Goal: Answer question/provide support: Share knowledge or assist other users

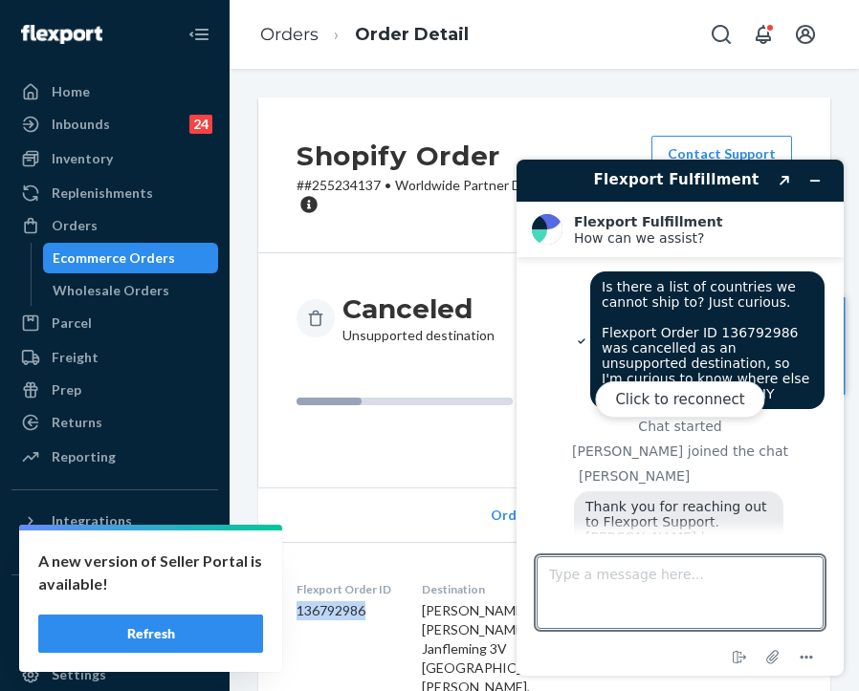
scroll to position [732, 0]
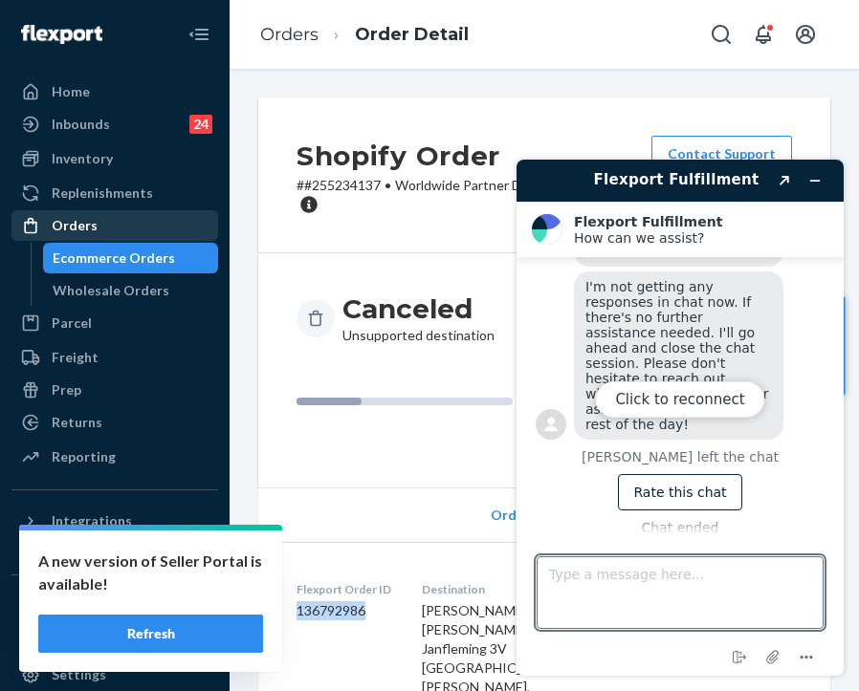
click at [127, 220] on div "Orders" at bounding box center [114, 225] width 203 height 27
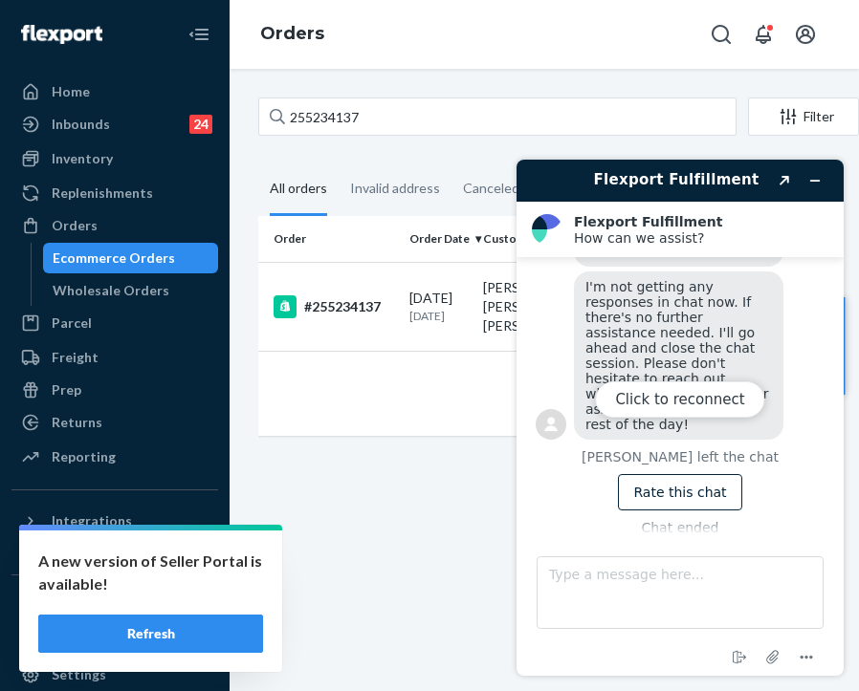
click at [229, 621] on button "Refresh" at bounding box center [150, 634] width 225 height 38
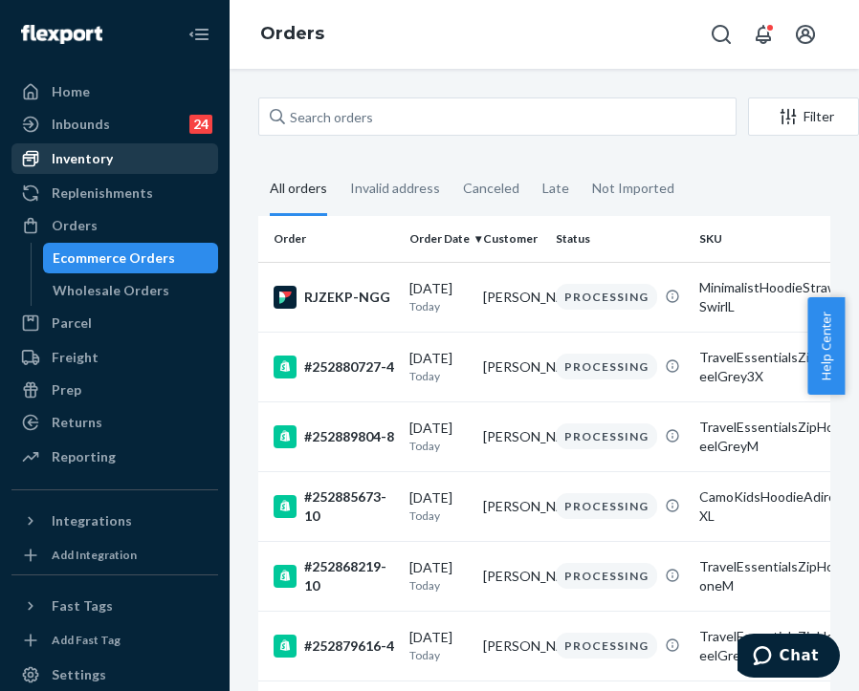
click at [84, 161] on div "Inventory" at bounding box center [82, 158] width 61 height 19
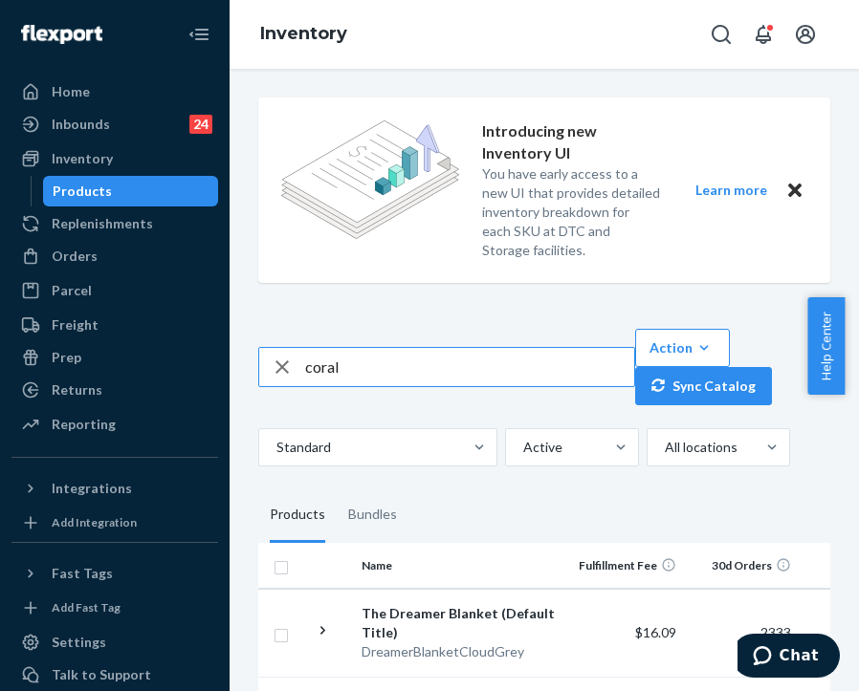
type input "coral"
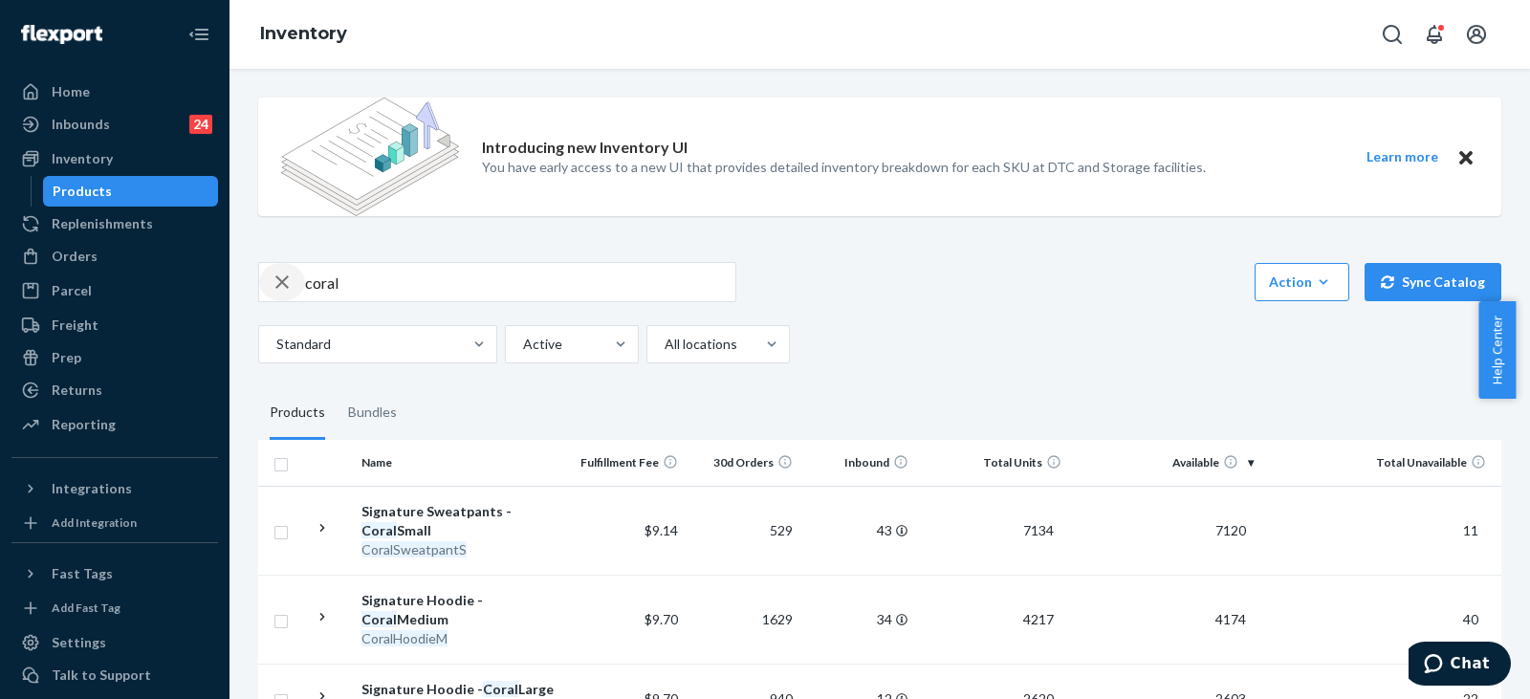
click at [298, 284] on div "button" at bounding box center [282, 282] width 46 height 38
click at [309, 278] on input "text" at bounding box center [520, 282] width 430 height 38
type input "Travel Coral"
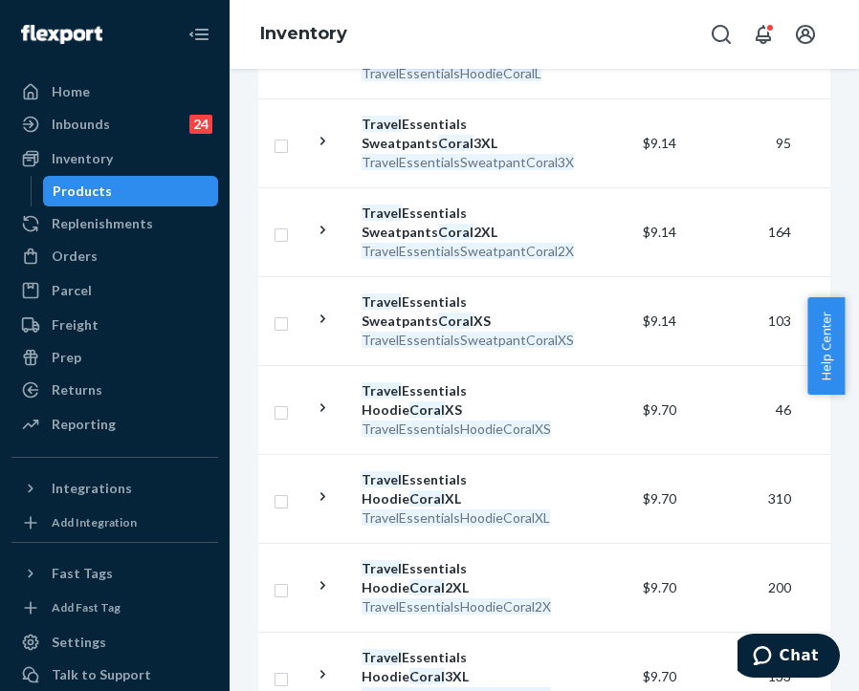
scroll to position [1215, 0]
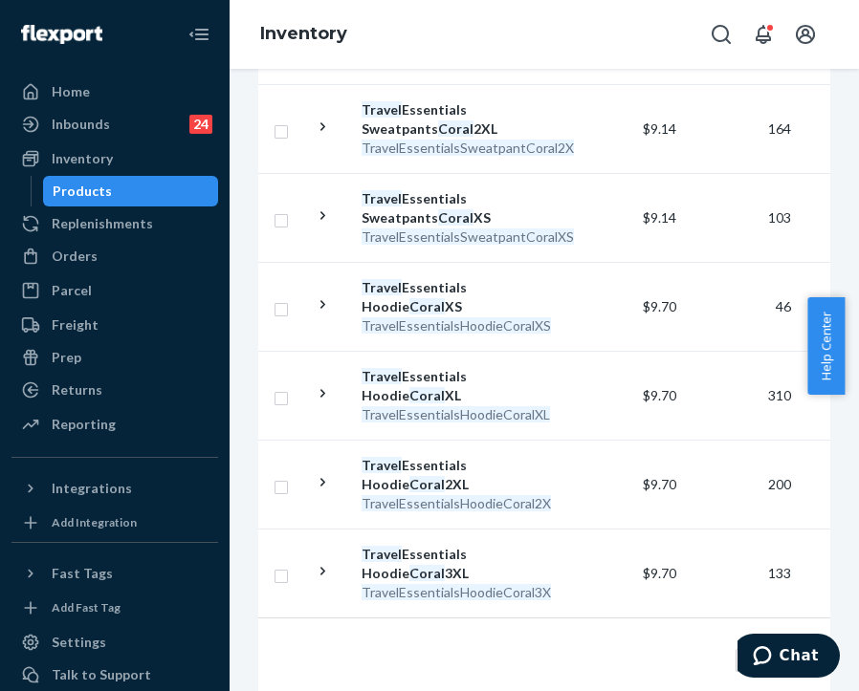
click at [612, 10] on div "Inventory" at bounding box center [543, 34] width 629 height 69
click at [88, 251] on div "Orders" at bounding box center [75, 256] width 46 height 19
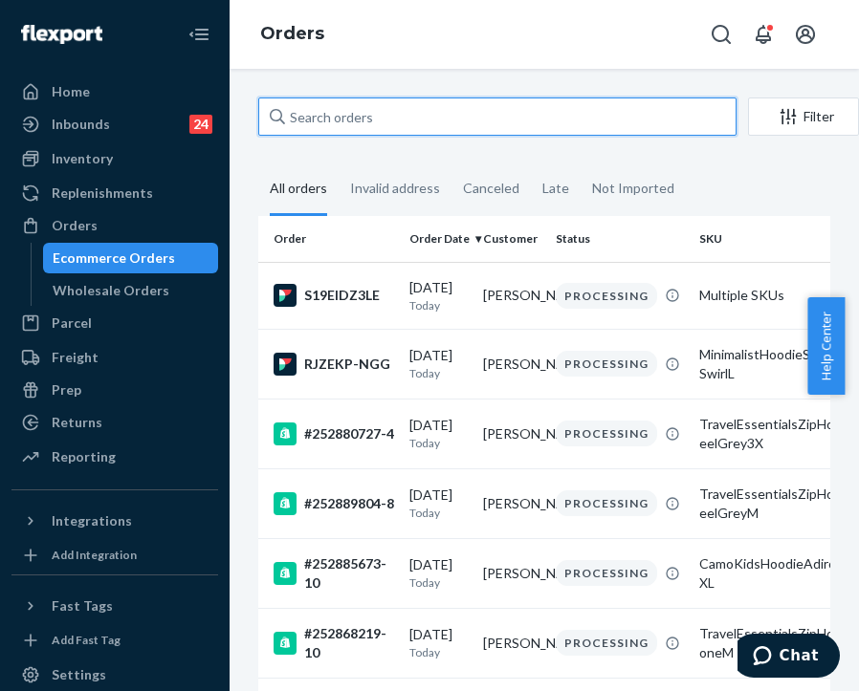
click at [371, 117] on input "text" at bounding box center [497, 117] width 478 height 38
paste input "255214161"
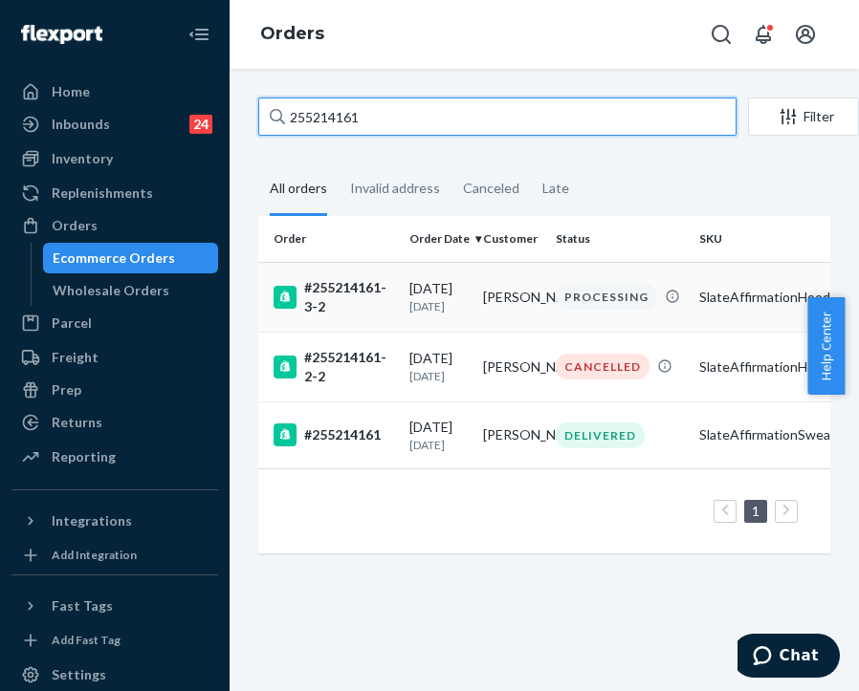
type input "255214161"
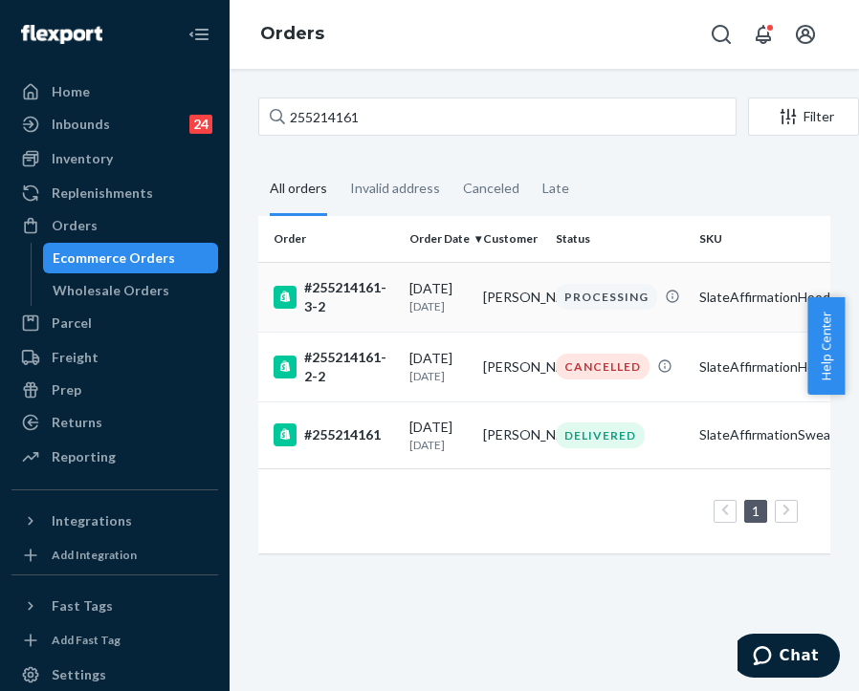
click at [407, 292] on td "09/23/2025 1 day ago" at bounding box center [439, 297] width 74 height 70
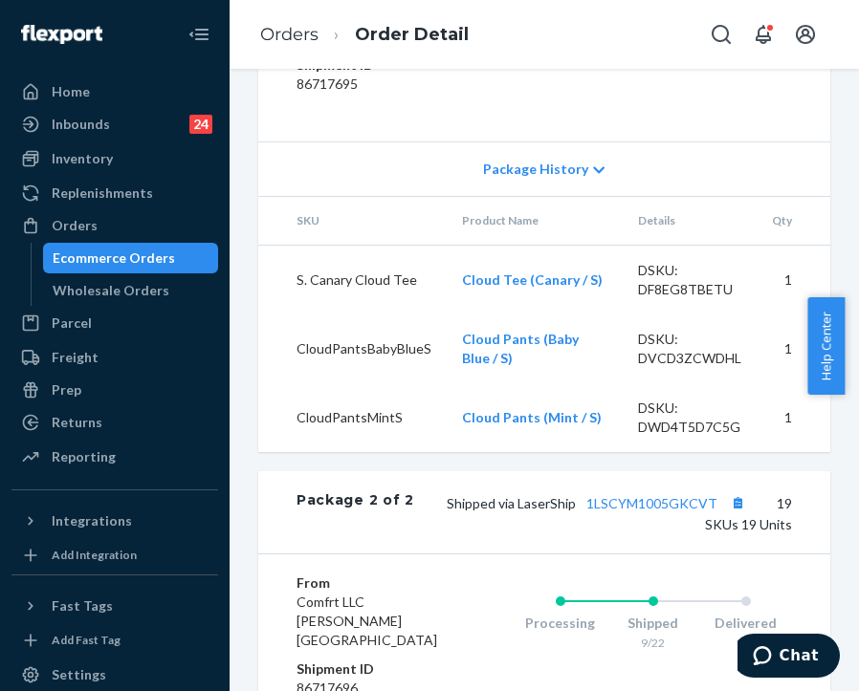
scroll to position [2295, 0]
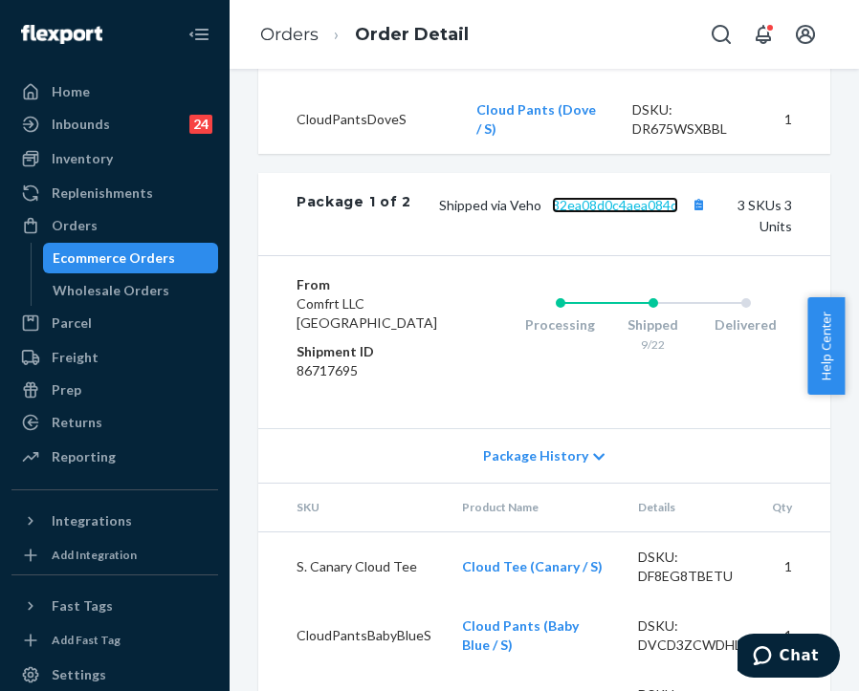
click at [615, 213] on link "82ea08d0c4aea084d" at bounding box center [615, 205] width 126 height 16
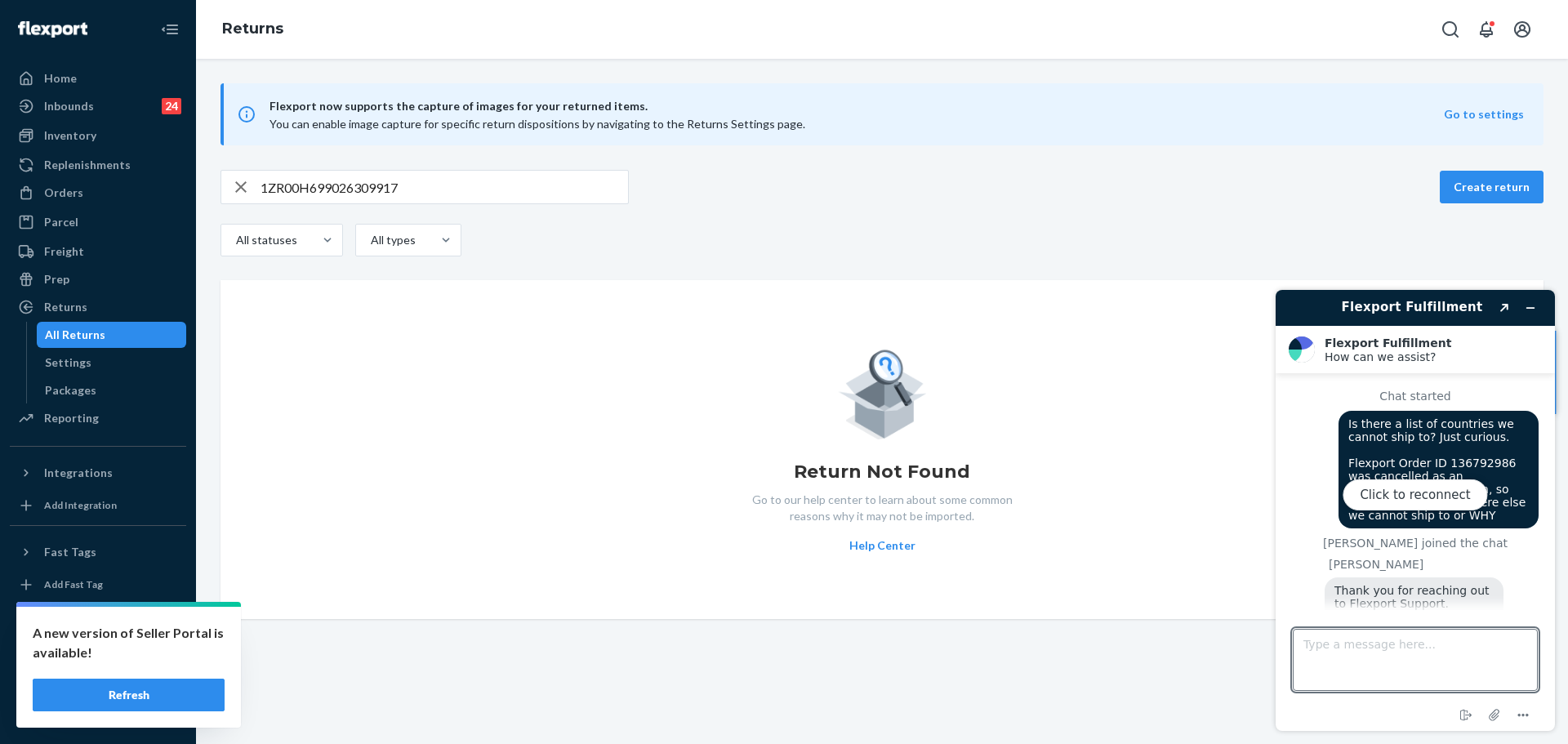
scroll to position [630, 0]
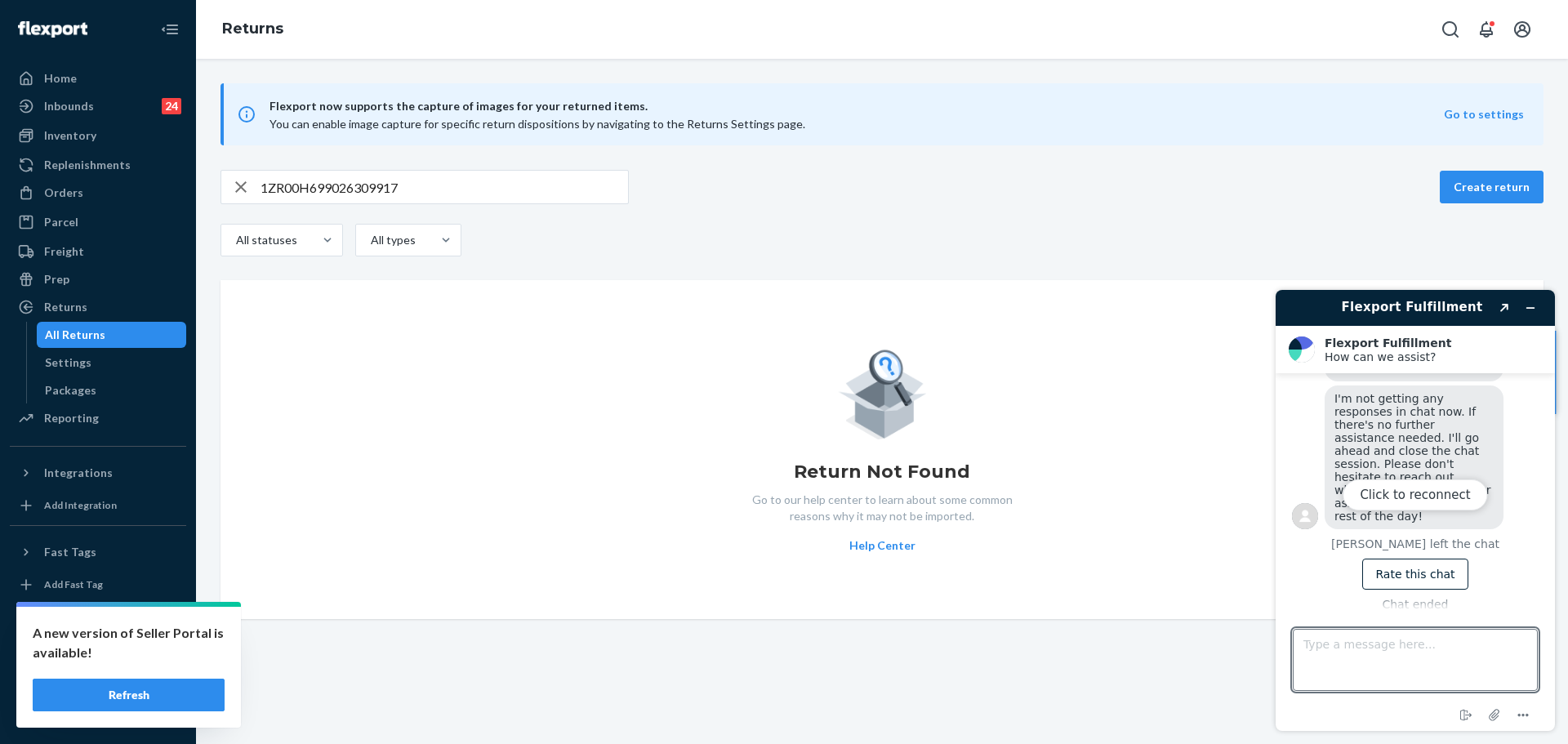
click at [397, 187] on input "1ZR00H699026309917" at bounding box center [444, 187] width 367 height 32
click at [58, 178] on ul "Home Inbounds 24 Shipping Plans Problems 24 Inventory Products Replenishments O…" at bounding box center [97, 249] width 177 height 367
click at [65, 185] on div "Orders" at bounding box center [64, 192] width 39 height 16
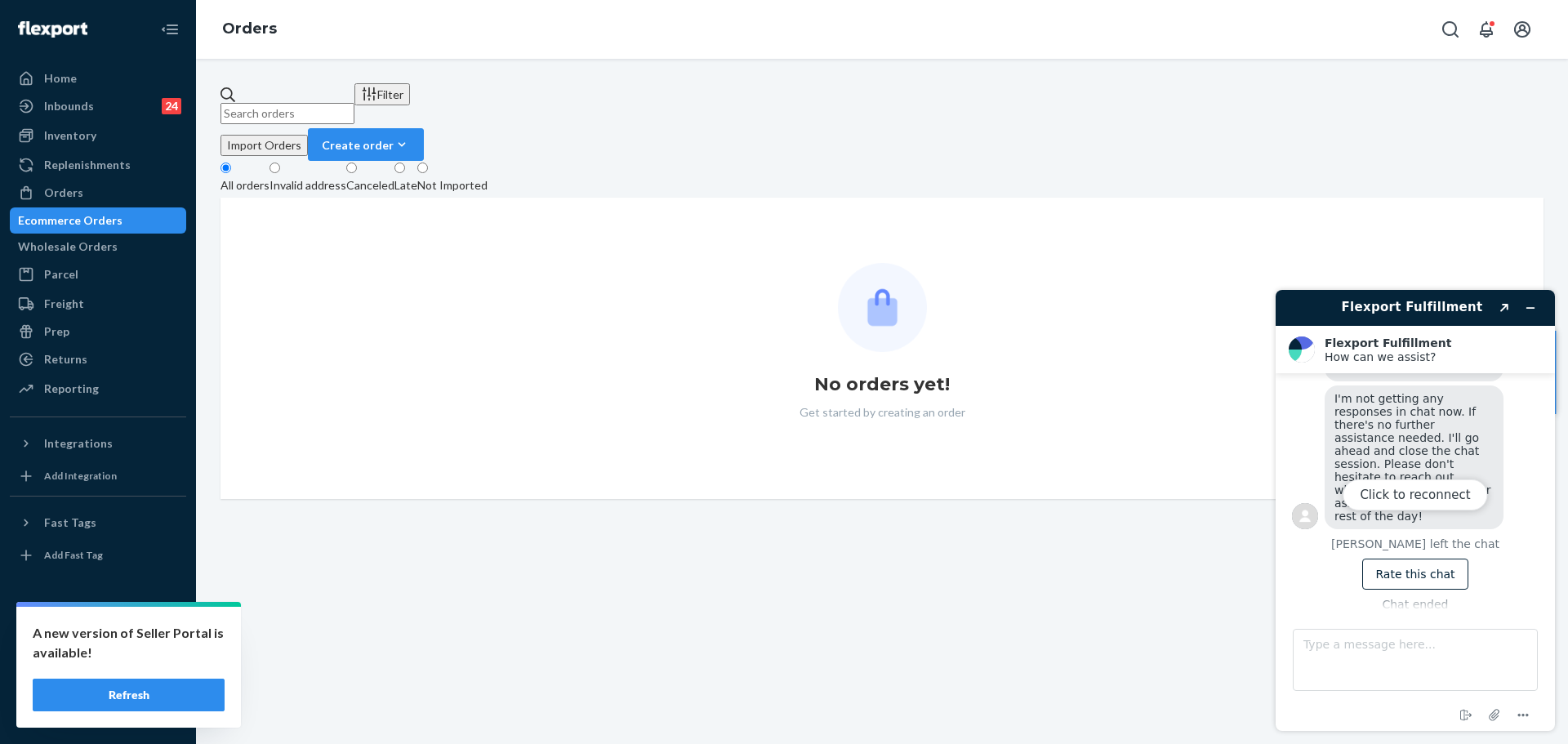
click at [354, 106] on input "text" at bounding box center [287, 113] width 134 height 21
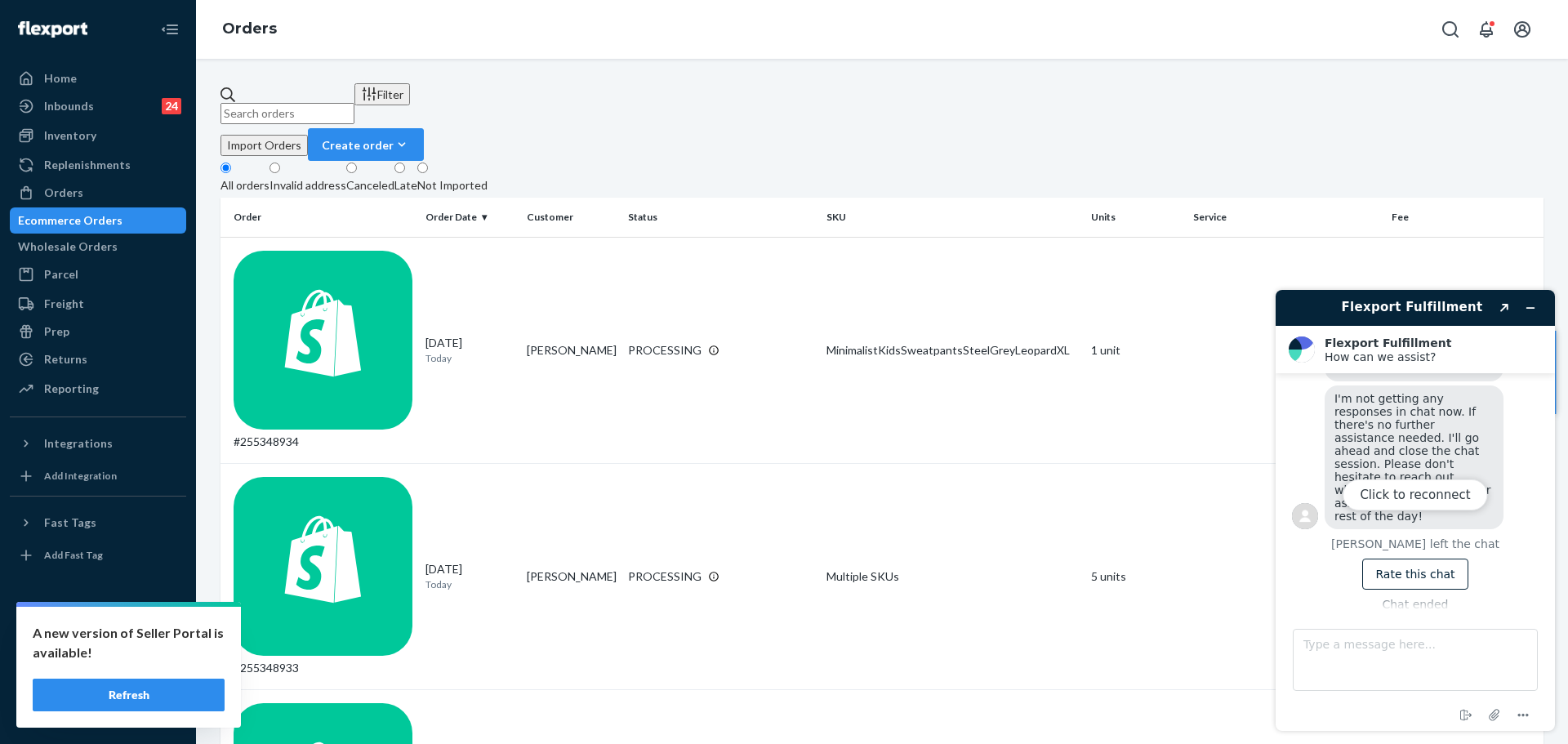
paste input "252195953"
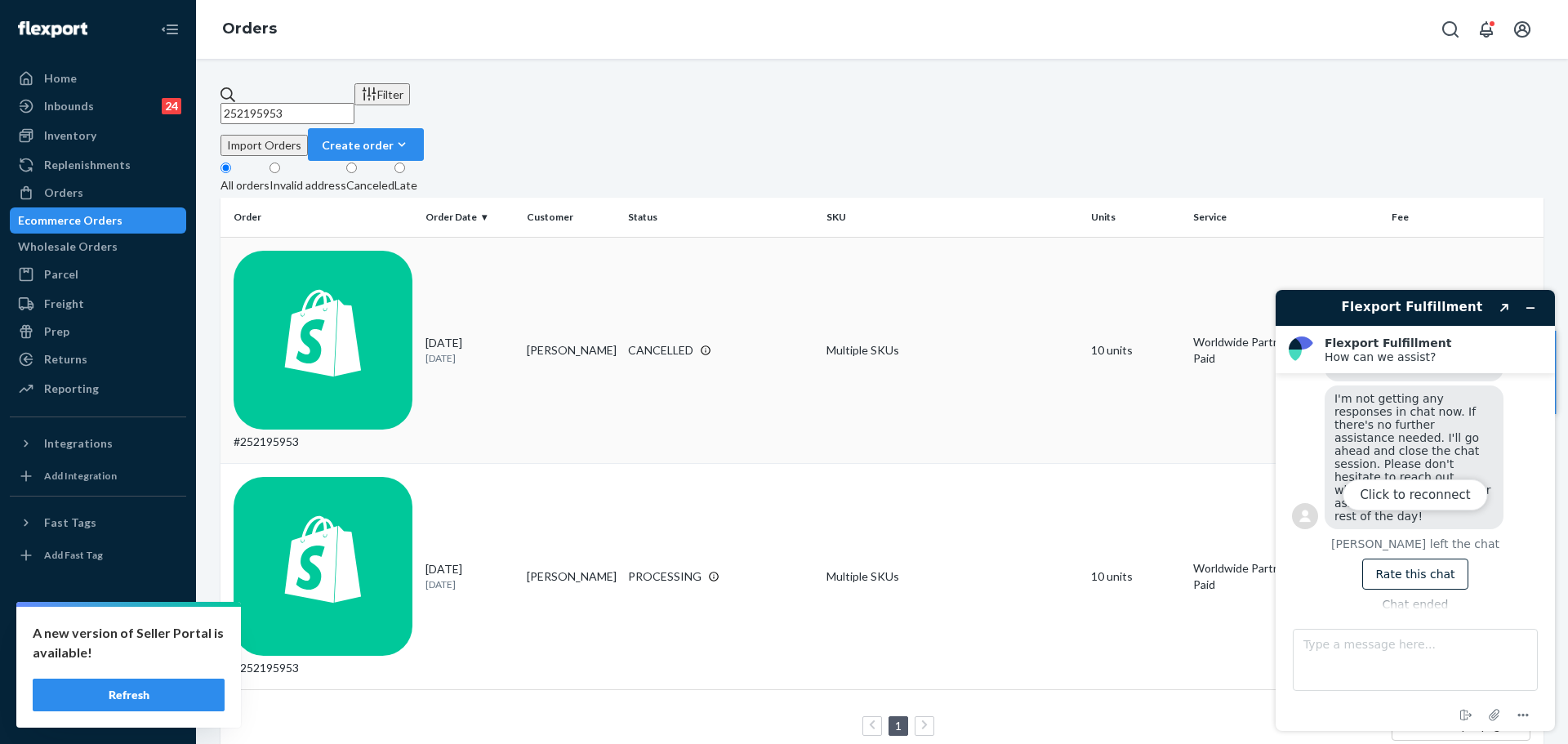
type input "252195953"
click at [570, 237] on td "Alexandría Arnarsdóttir" at bounding box center [570, 349] width 102 height 226
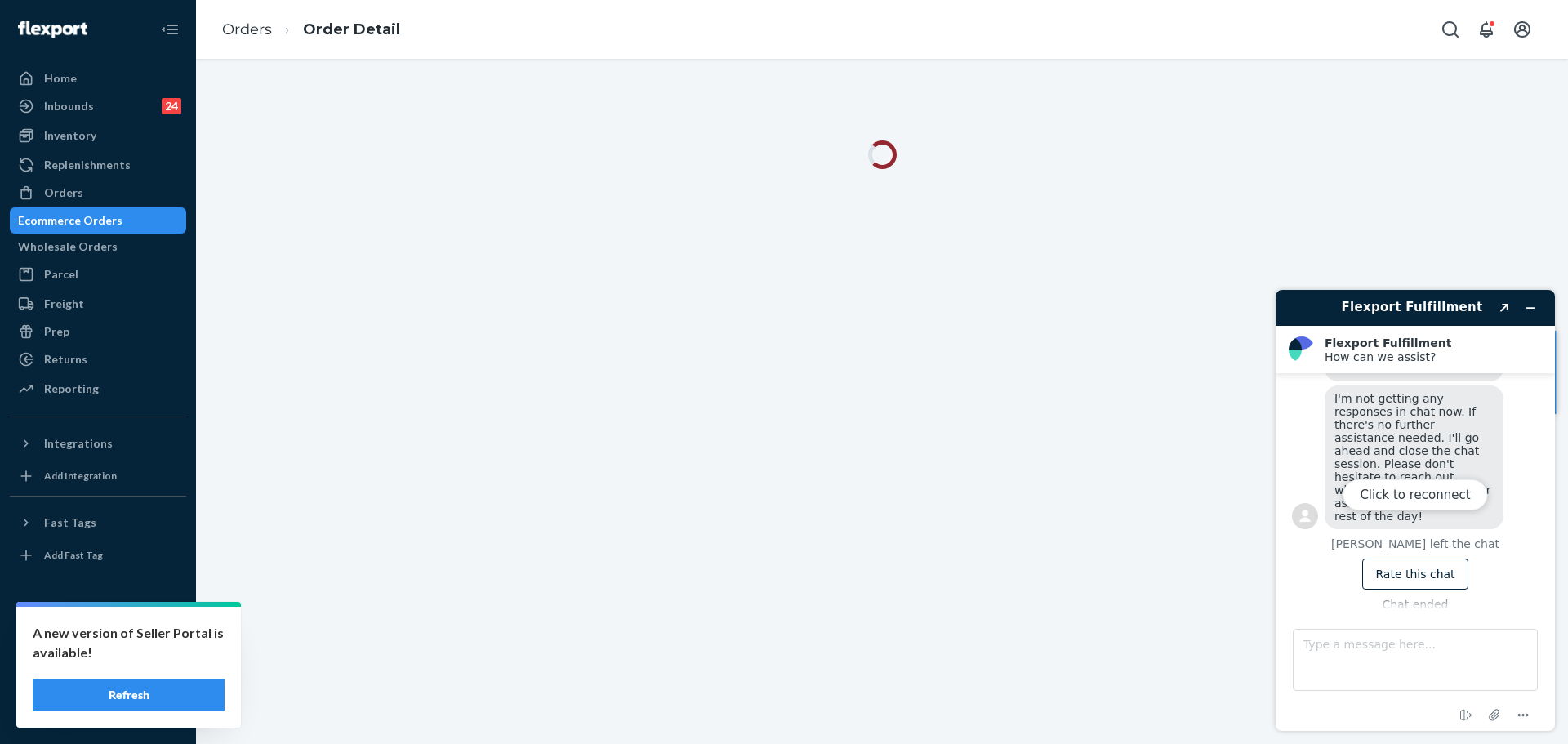
click at [1523, 306] on div "Click to reconnect" at bounding box center [1414, 510] width 279 height 441
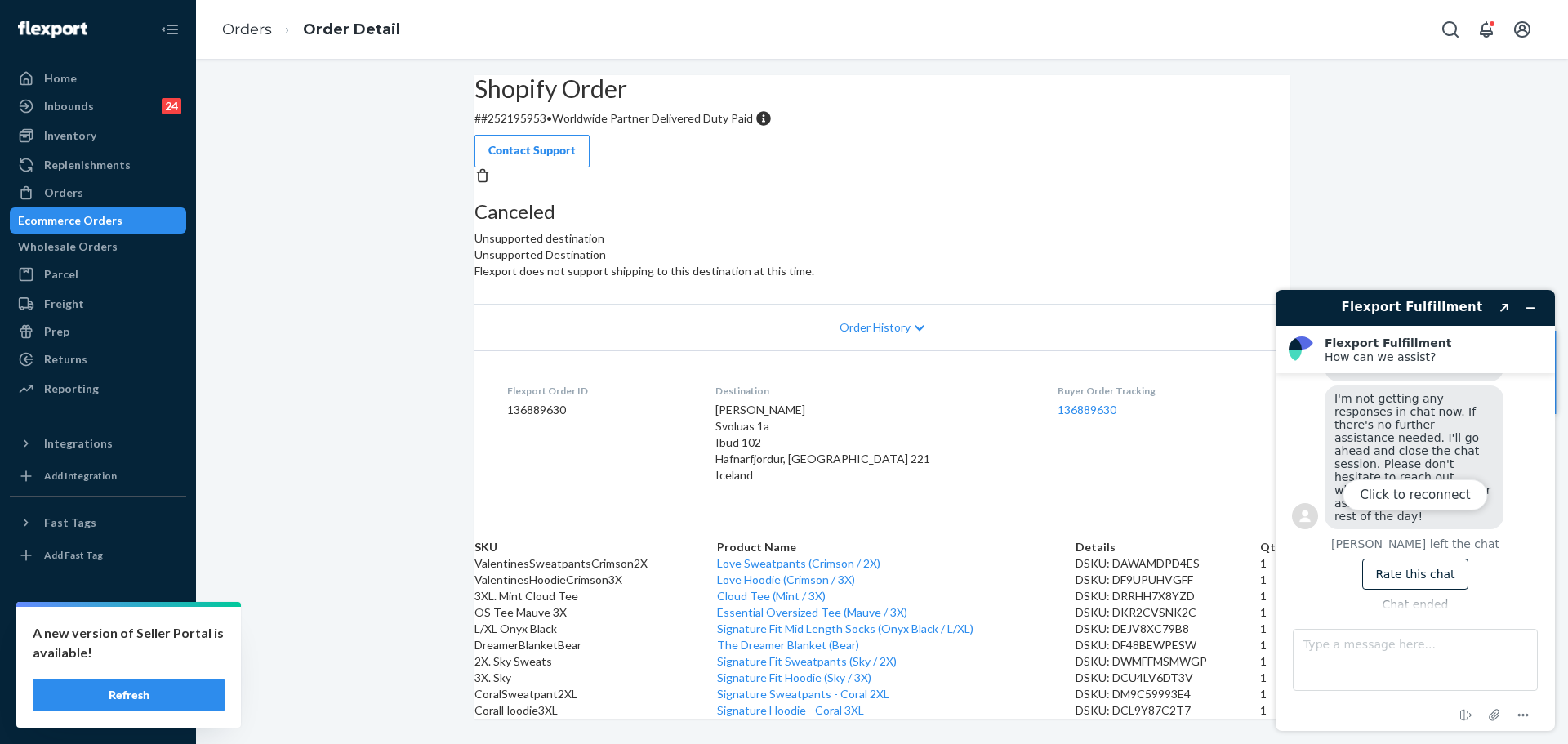
click at [1535, 307] on div "Click to reconnect" at bounding box center [1414, 510] width 279 height 441
click at [1523, 308] on div "Click to reconnect" at bounding box center [1414, 510] width 279 height 441
click at [1524, 290] on div "Click to reconnect" at bounding box center [1414, 510] width 279 height 441
click at [1466, 419] on div "Click to reconnect" at bounding box center [1414, 510] width 279 height 441
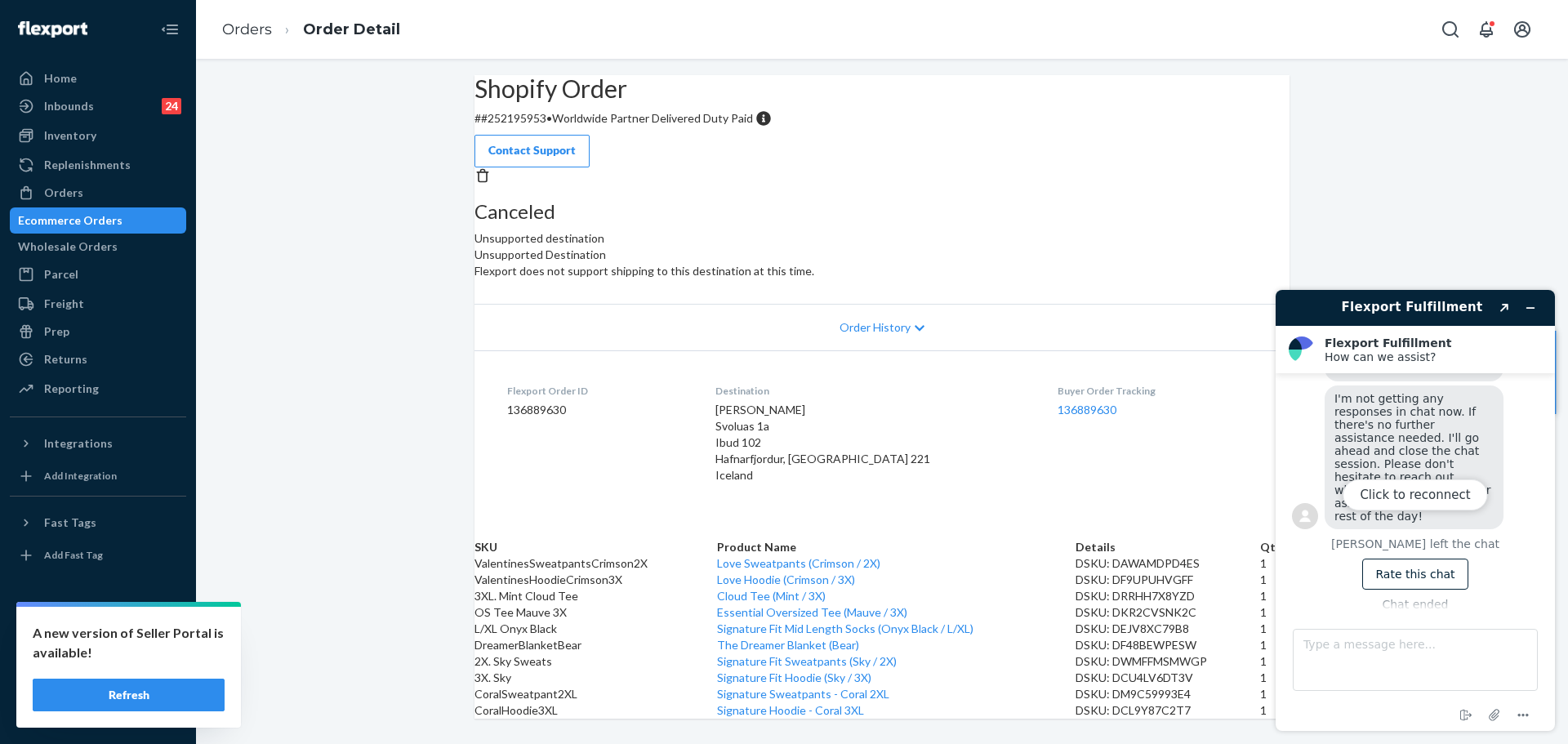
click at [1466, 419] on div "Click to reconnect" at bounding box center [1414, 510] width 279 height 441
click at [1506, 308] on div "Click to reconnect" at bounding box center [1414, 510] width 279 height 441
click at [1505, 300] on div "Click to reconnect" at bounding box center [1414, 510] width 279 height 441
click at [1147, 218] on div "Canceled Unsupported destination Unsupported Destination Flexport does not supp…" at bounding box center [882, 236] width 815 height 137
click at [1003, 247] on header "Unsupported Destination" at bounding box center [882, 255] width 815 height 16
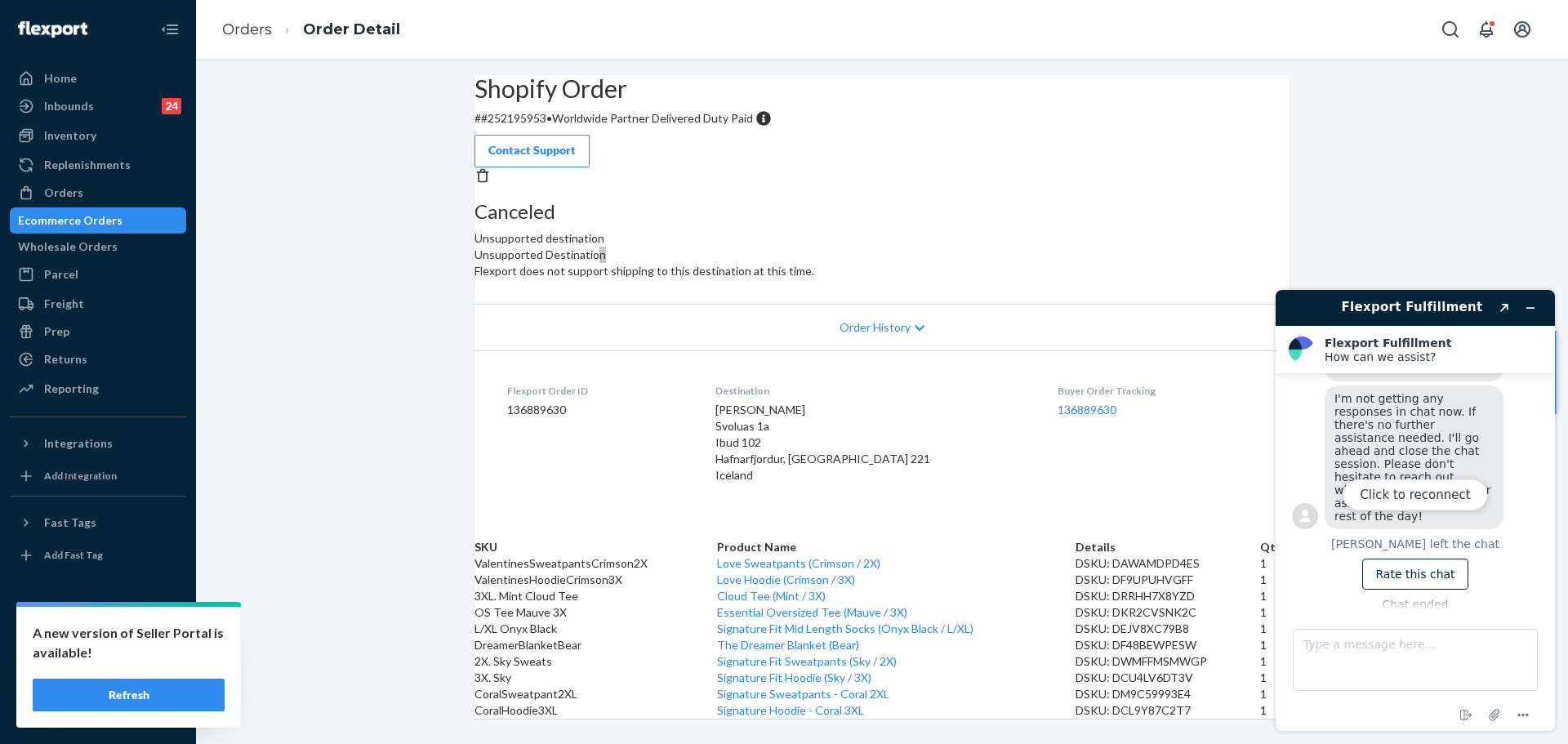
click at [1530, 304] on div "Click to reconnect" at bounding box center [1414, 510] width 279 height 441
drag, startPoint x: 1530, startPoint y: 304, endPoint x: 2223, endPoint y: 583, distance: 747.1
click at [1530, 304] on div "Click to reconnect" at bounding box center [1414, 510] width 279 height 441
click at [148, 700] on button "Refresh" at bounding box center [128, 695] width 192 height 32
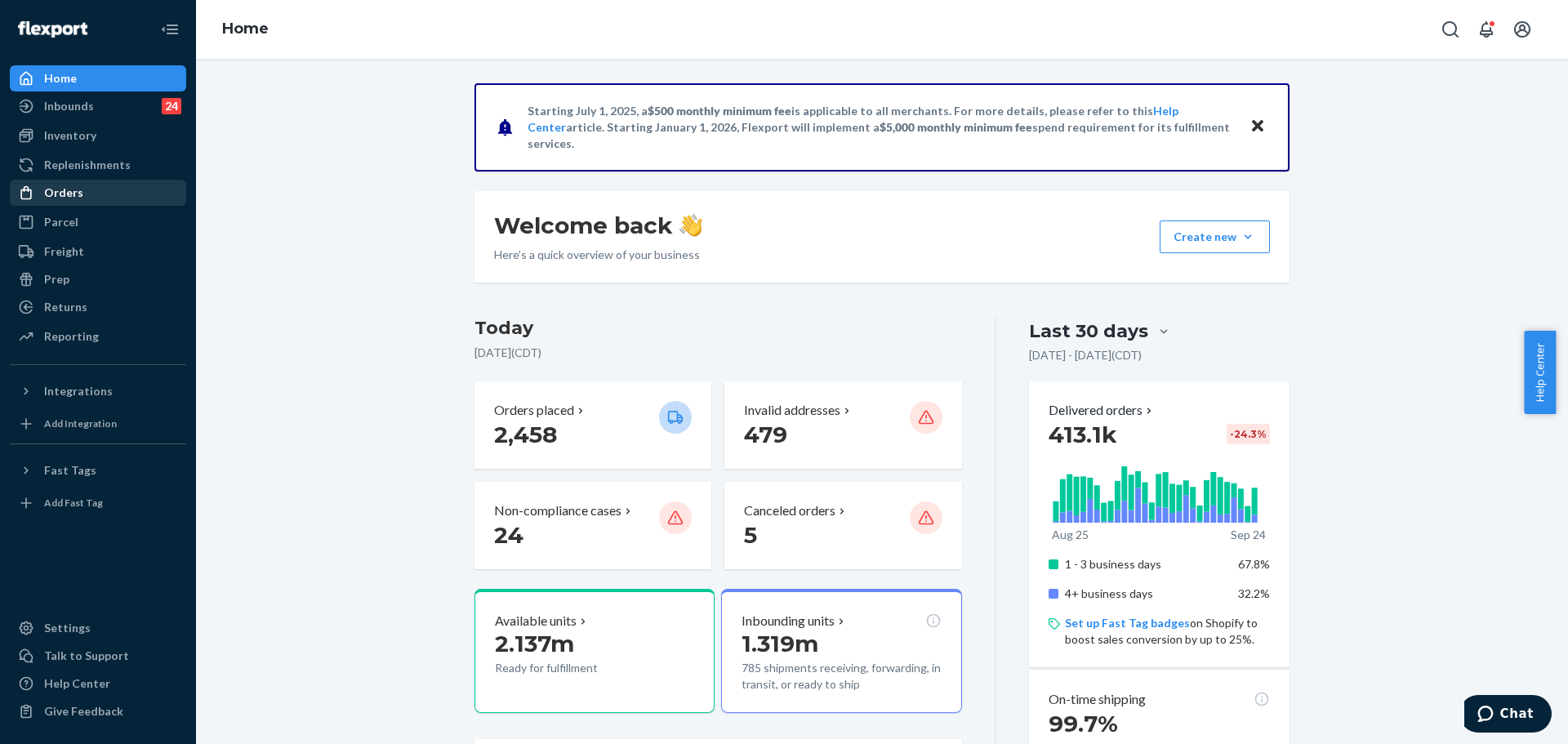
click at [81, 190] on div "Orders" at bounding box center [97, 192] width 173 height 23
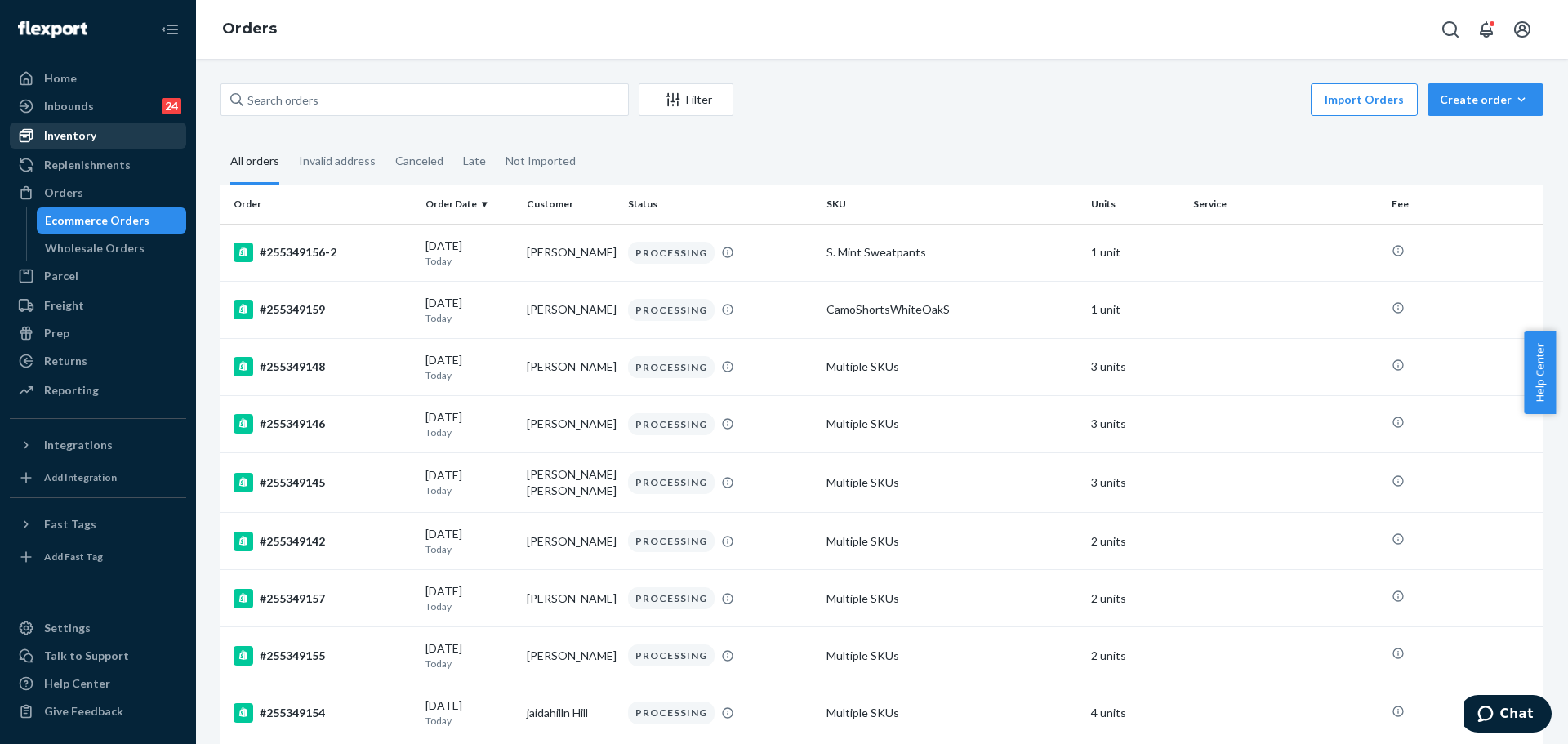
click at [110, 140] on div "Inventory" at bounding box center [97, 135] width 173 height 23
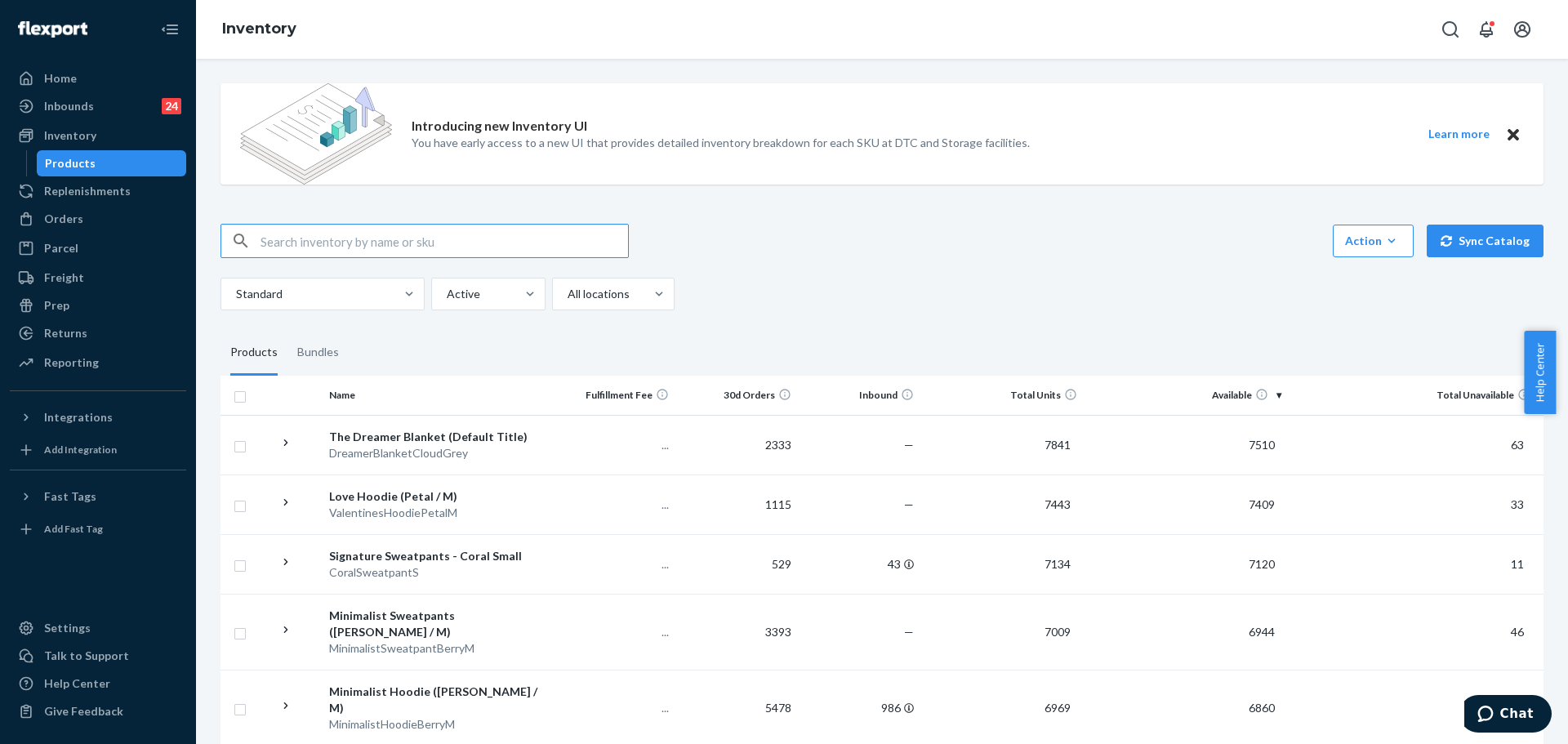
click at [331, 230] on input "text" at bounding box center [444, 241] width 367 height 32
type input "MINIMALIST KIDS STEEL GREY"
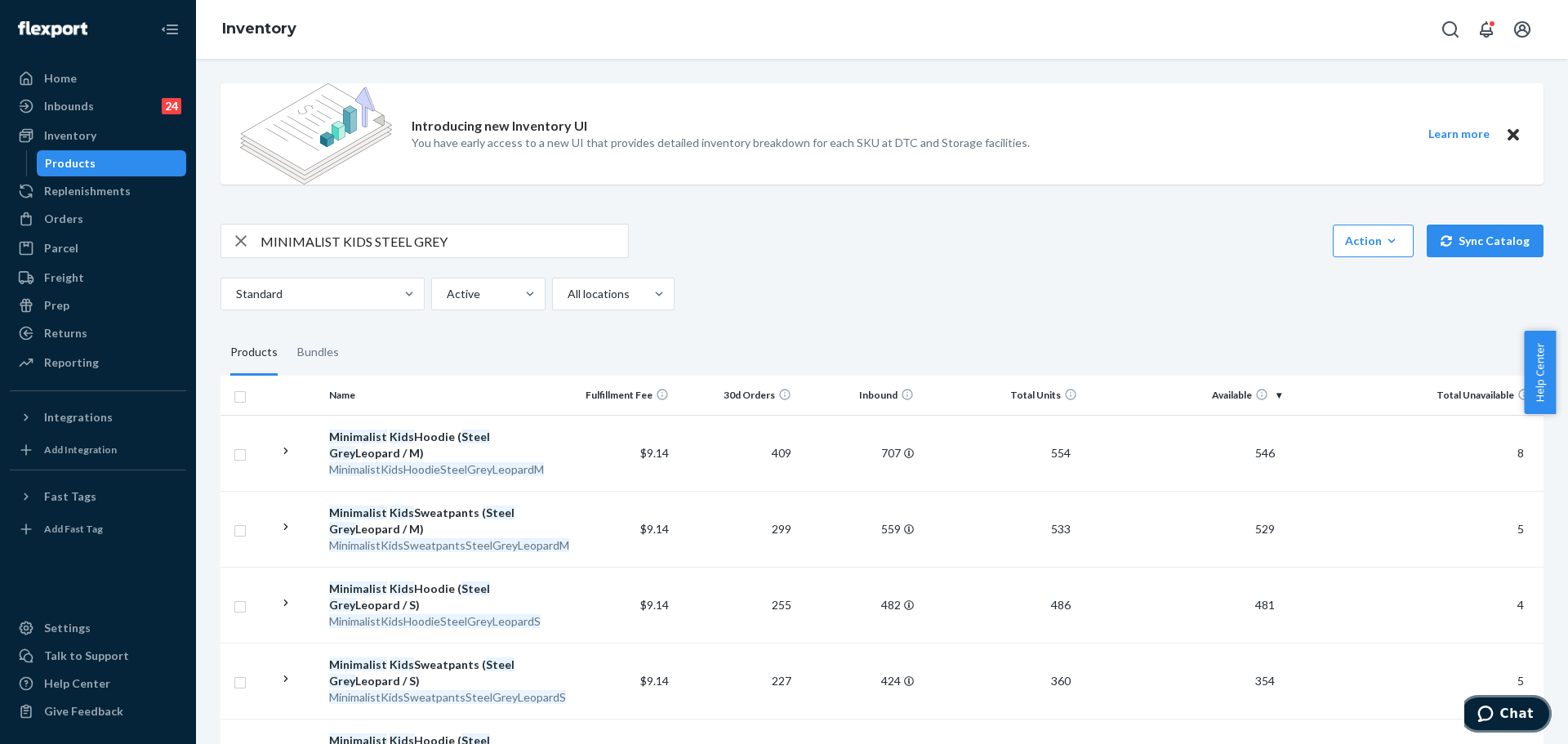
click at [1523, 706] on span "Chat" at bounding box center [1516, 713] width 33 height 15
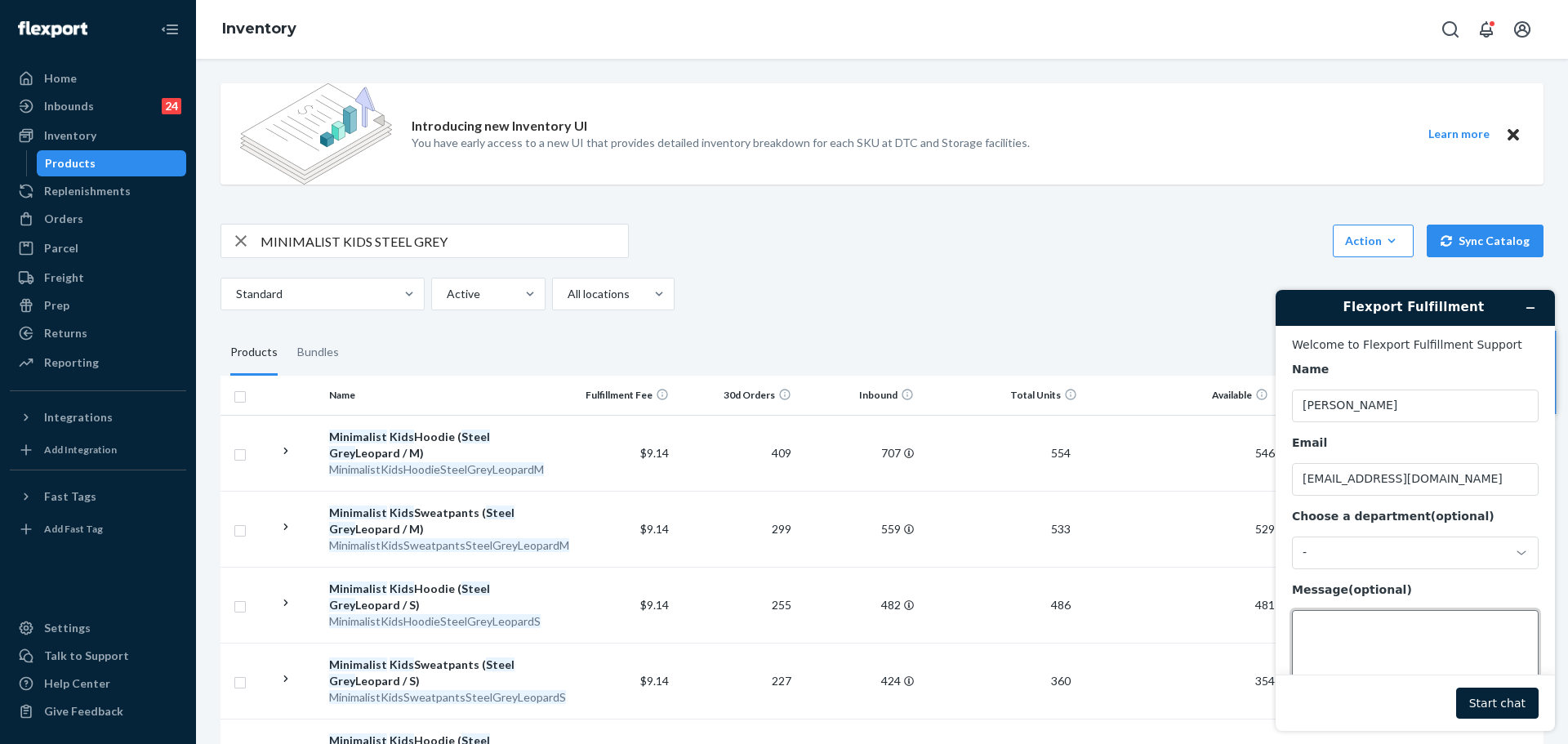
click at [1384, 633] on textarea "Message (optional)" at bounding box center [1415, 655] width 247 height 91
type textarea "May I have the POD of Flexport Order ID"
drag, startPoint x: 106, startPoint y: 217, endPoint x: 149, endPoint y: 216, distance: 43.0
click at [106, 217] on div "Orders" at bounding box center [97, 219] width 173 height 23
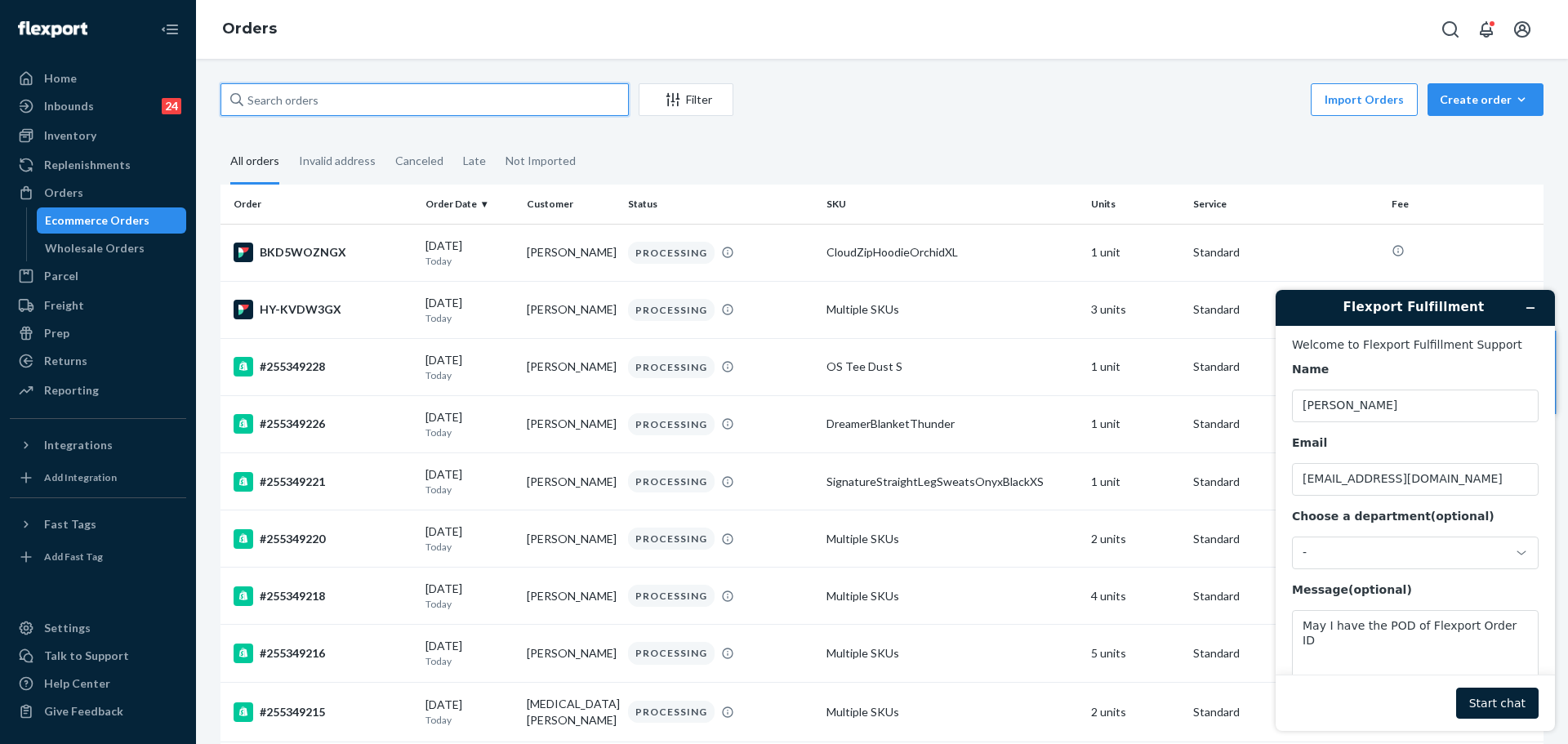
click at [475, 87] on input "text" at bounding box center [424, 100] width 408 height 32
paste input "255246542"
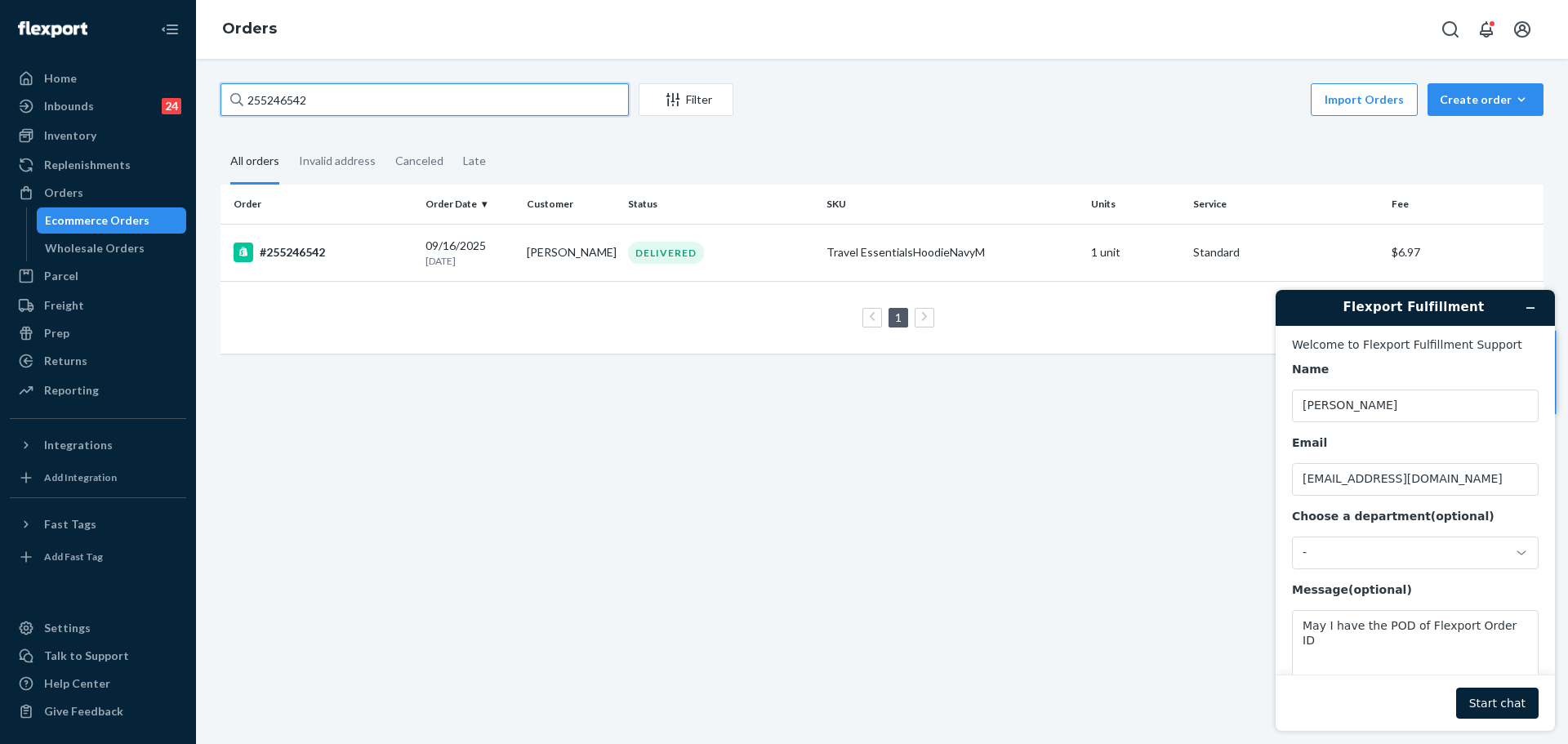
type input "255246542"
click at [595, 205] on div "Customer" at bounding box center [570, 203] width 88 height 14
click at [588, 223] on th "Customer" at bounding box center [570, 204] width 102 height 39
click at [588, 240] on td "Julia Macias" at bounding box center [570, 252] width 102 height 57
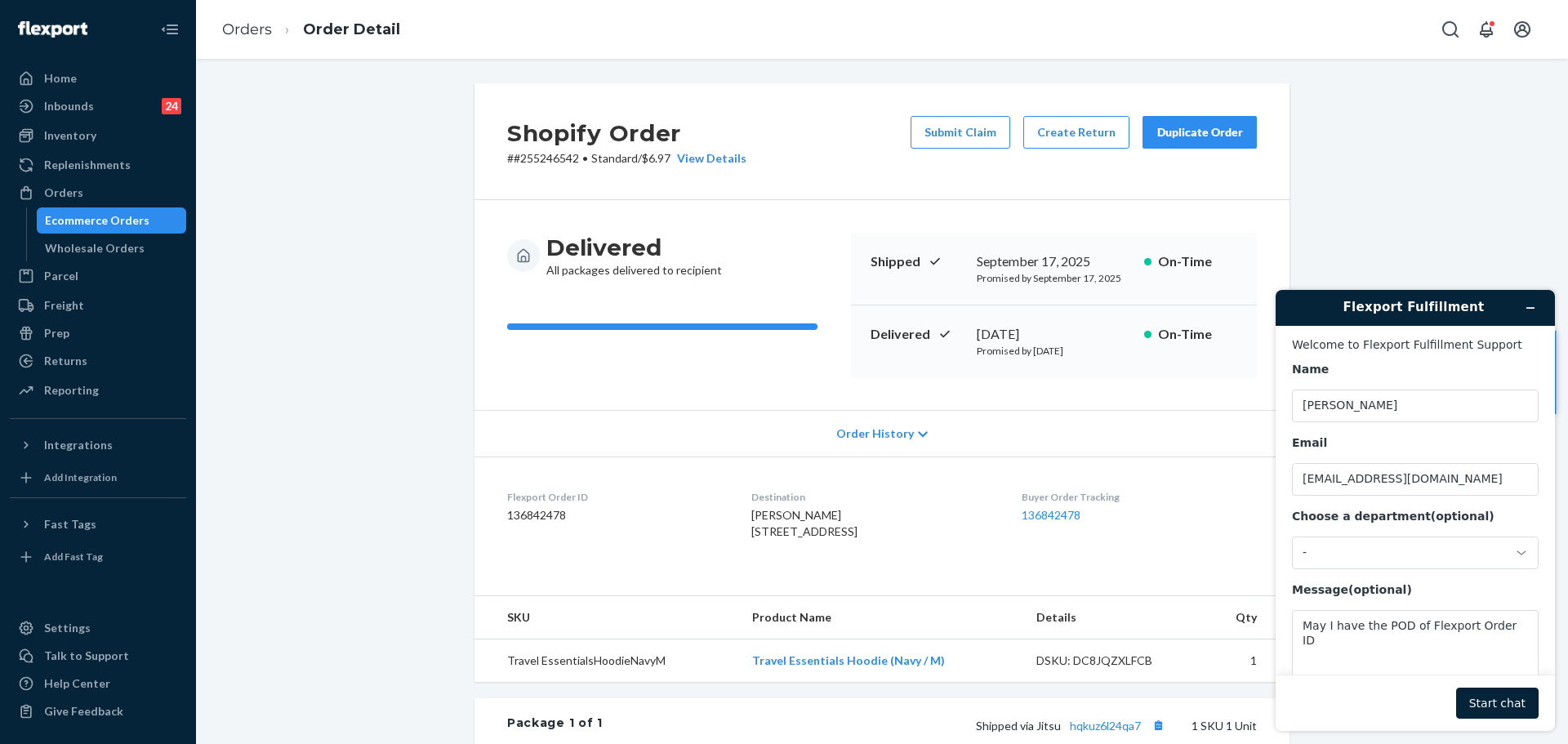
click at [507, 518] on dd "136842478" at bounding box center [616, 515] width 218 height 16
copy dd "136842478"
click at [1515, 624] on textarea "May I have the POD of Flexport Order ID" at bounding box center [1415, 655] width 247 height 91
paste textarea "136842478"
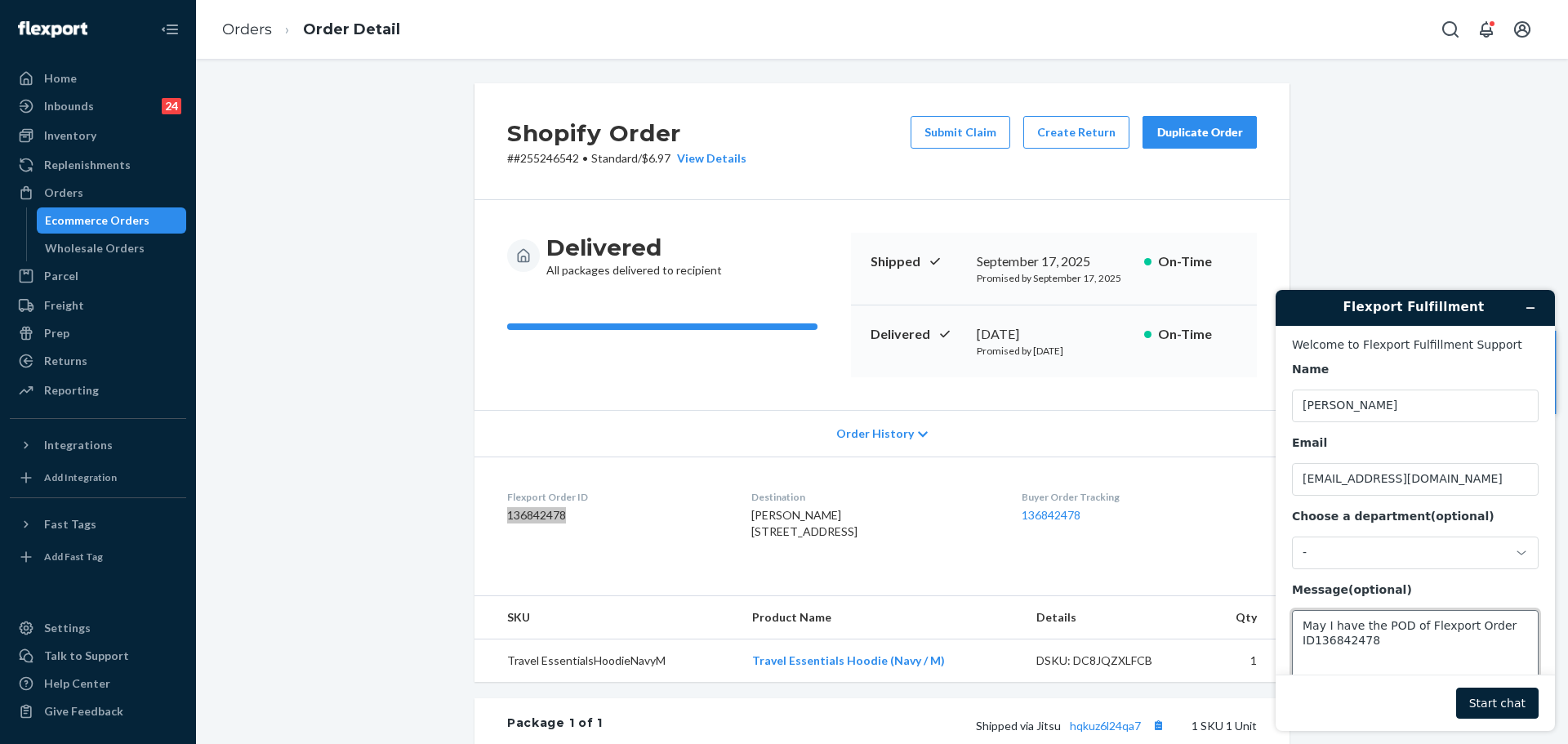
click at [1312, 647] on textarea "May I have the POD of Flexport Order ID136842478" at bounding box center [1415, 655] width 247 height 91
type textarea "May I have the POD of Flexport Order ID 136842478"
click at [1497, 691] on button "Start chat" at bounding box center [1497, 703] width 83 height 31
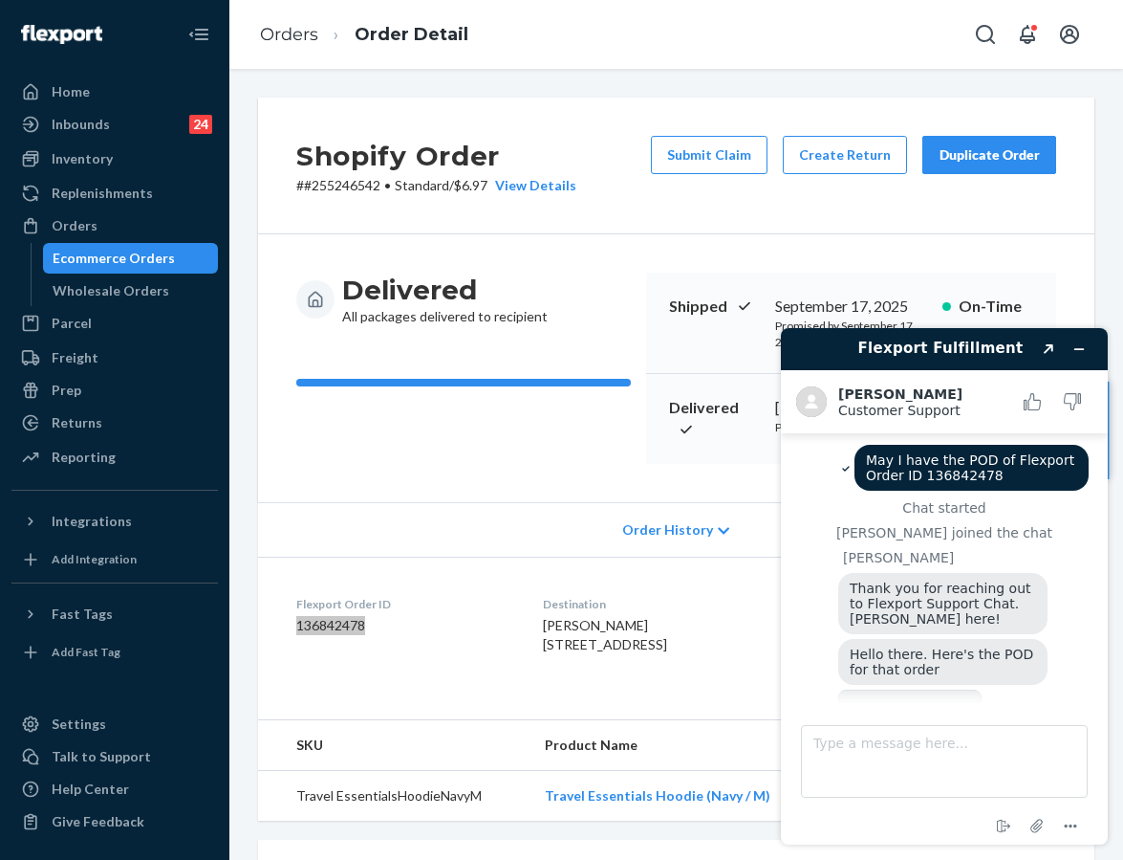
scroll to position [116, 0]
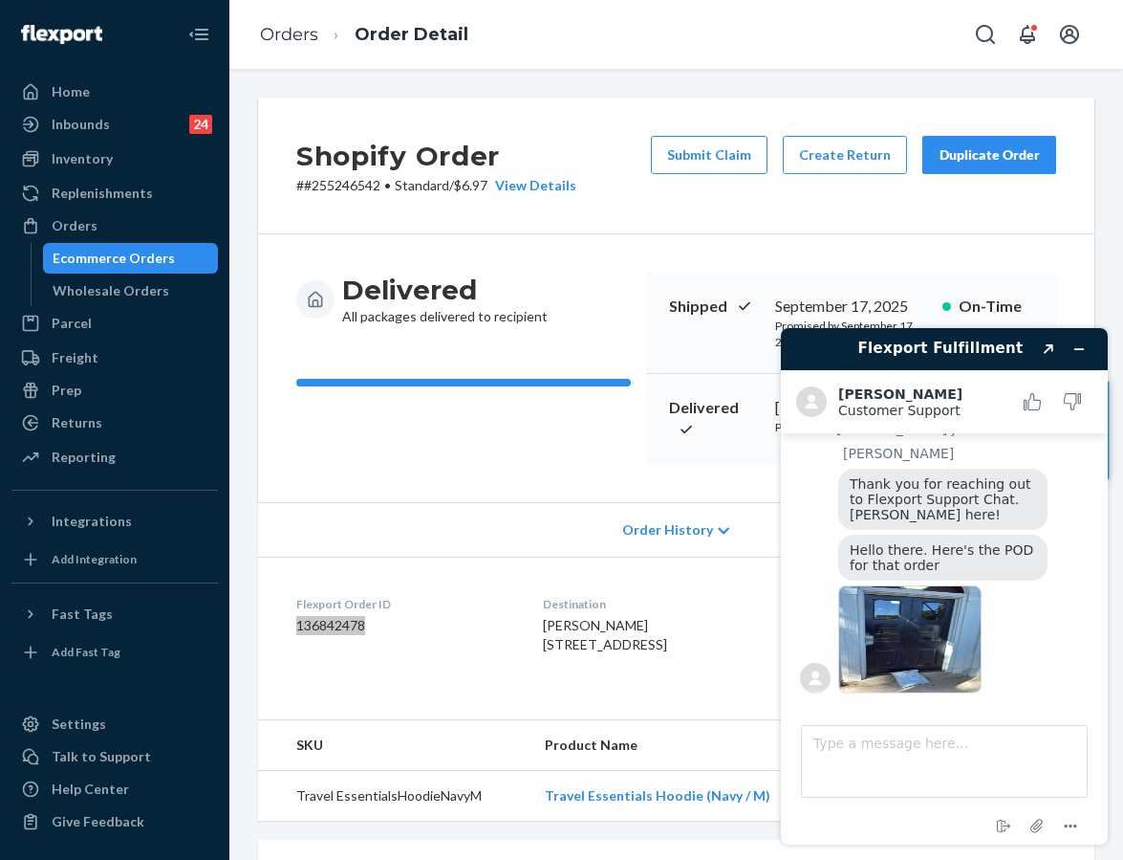
click at [927, 660] on img at bounding box center [910, 639] width 143 height 108
click at [974, 763] on textarea "Type a message here..." at bounding box center [944, 761] width 287 height 73
type textarea "t"
type textarea "Thank you Alvin!"
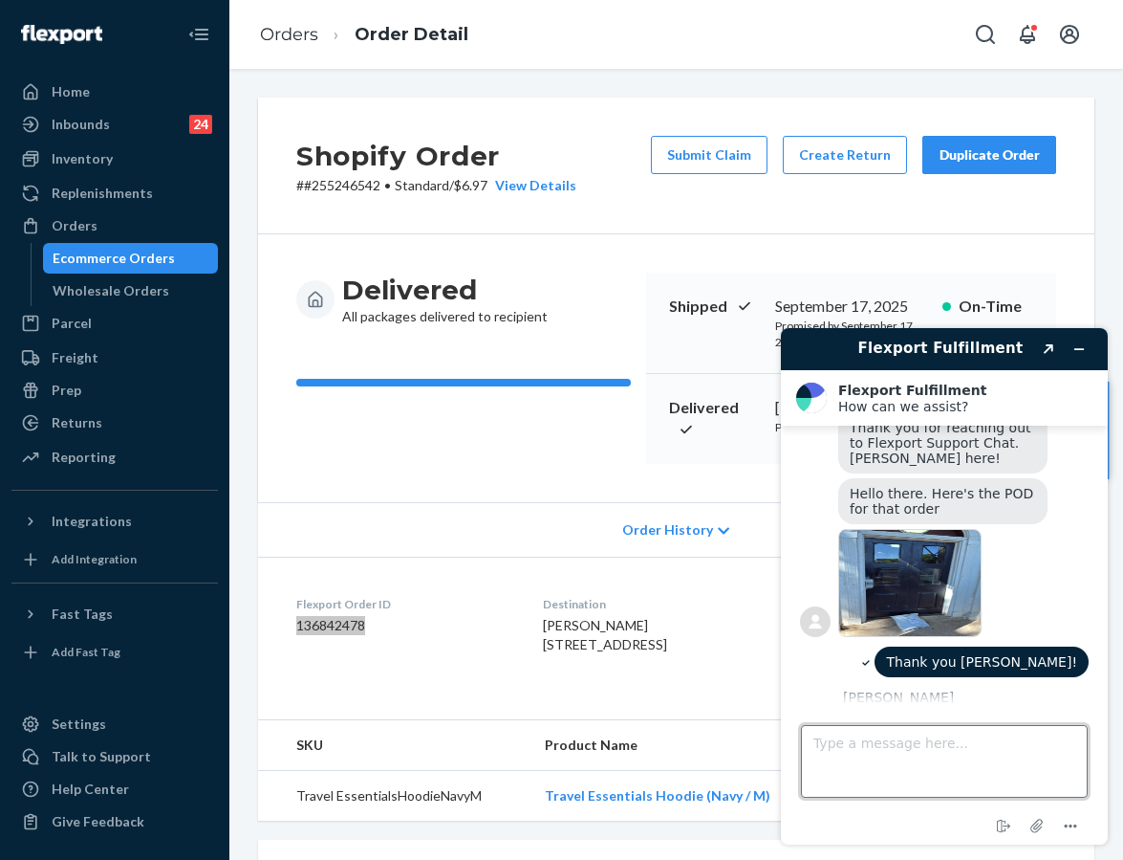
scroll to position [334, 0]
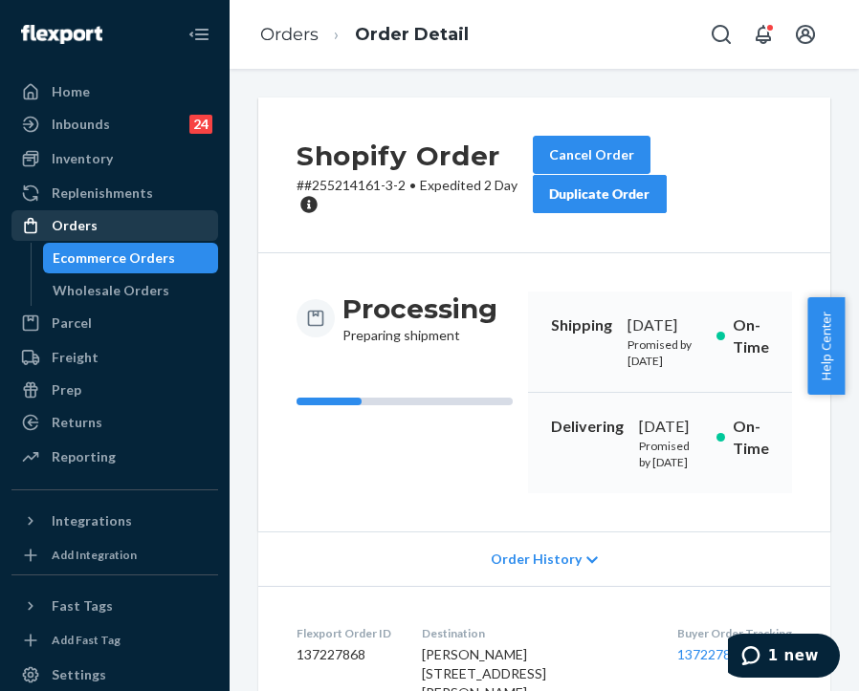
click at [146, 221] on div "Orders" at bounding box center [114, 225] width 203 height 27
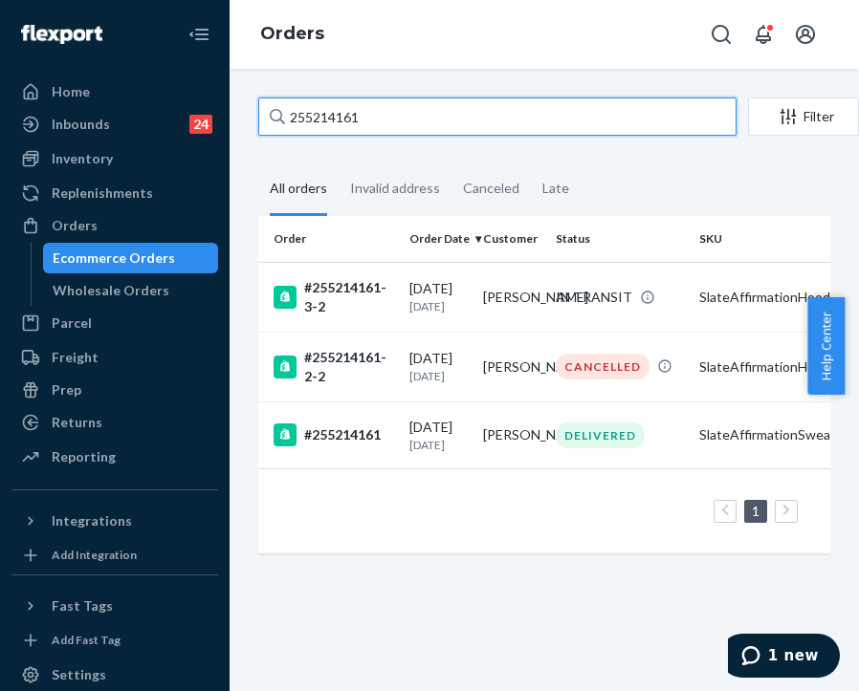
click at [433, 101] on input "255214161" at bounding box center [497, 117] width 478 height 38
paste input "4450592"
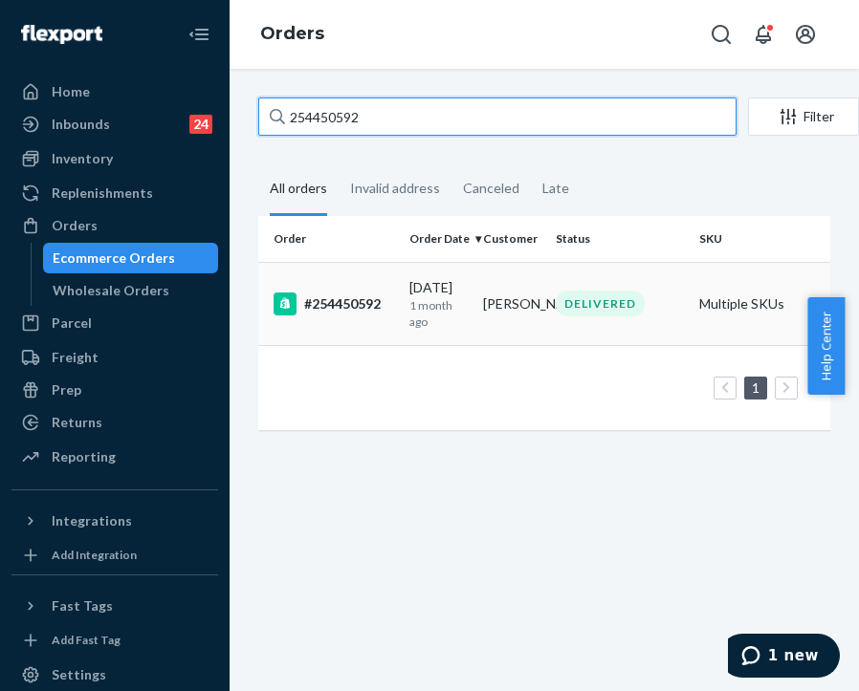
type input "254450592"
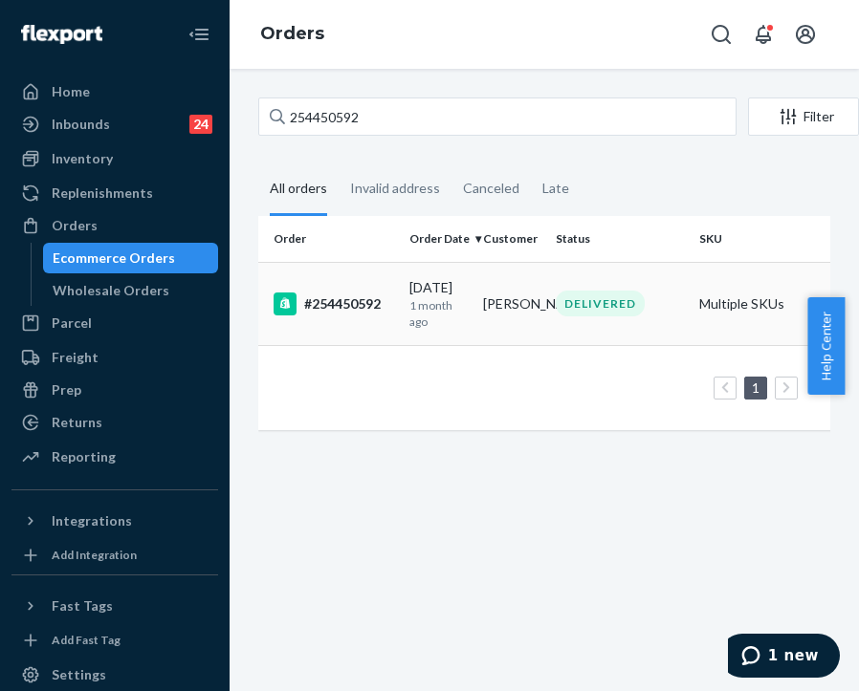
click at [509, 316] on td "[PERSON_NAME]" at bounding box center [512, 303] width 74 height 83
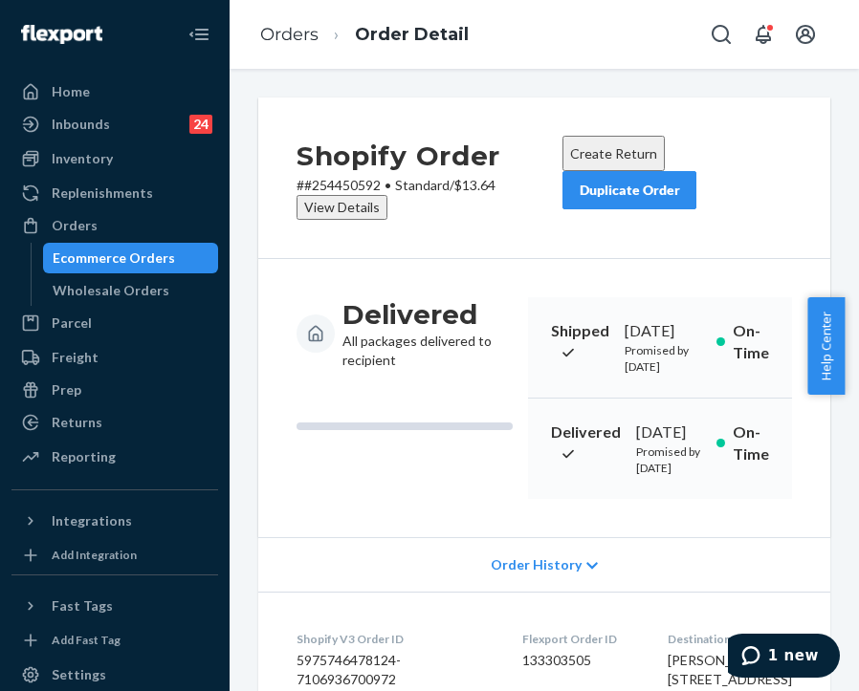
scroll to position [478, 0]
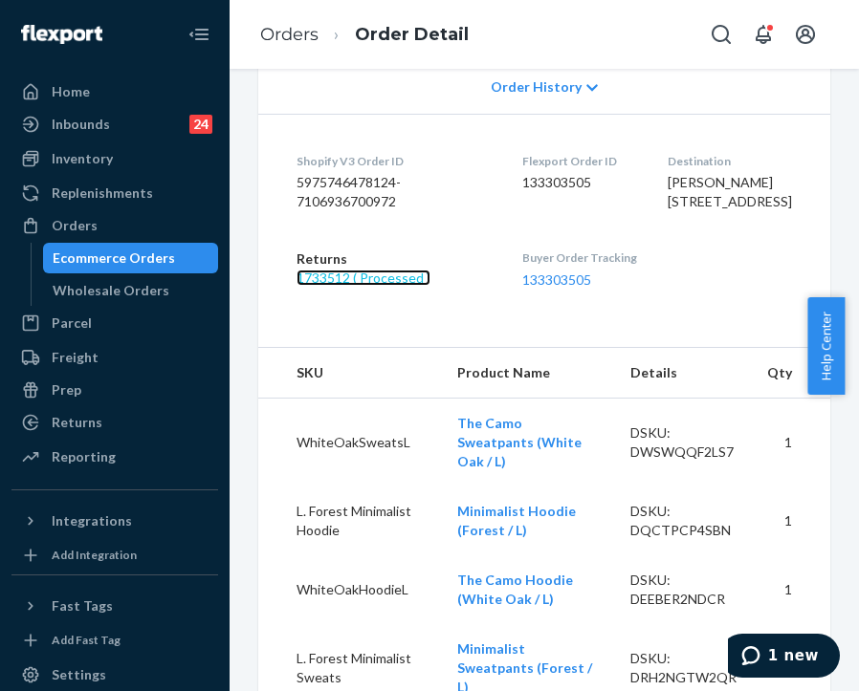
click at [402, 286] on link "1733512 ( Processed )" at bounding box center [363, 278] width 134 height 16
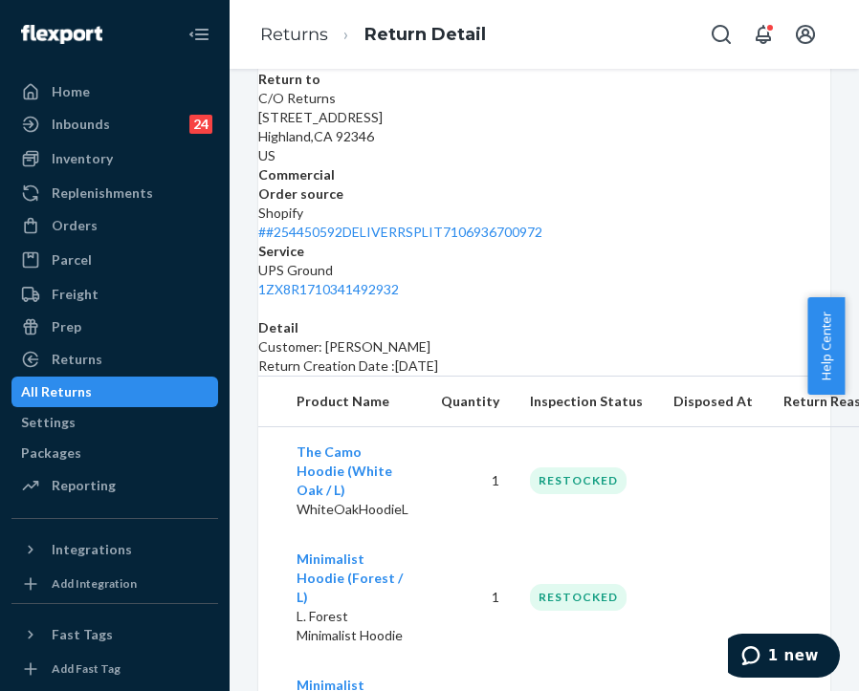
scroll to position [665, 0]
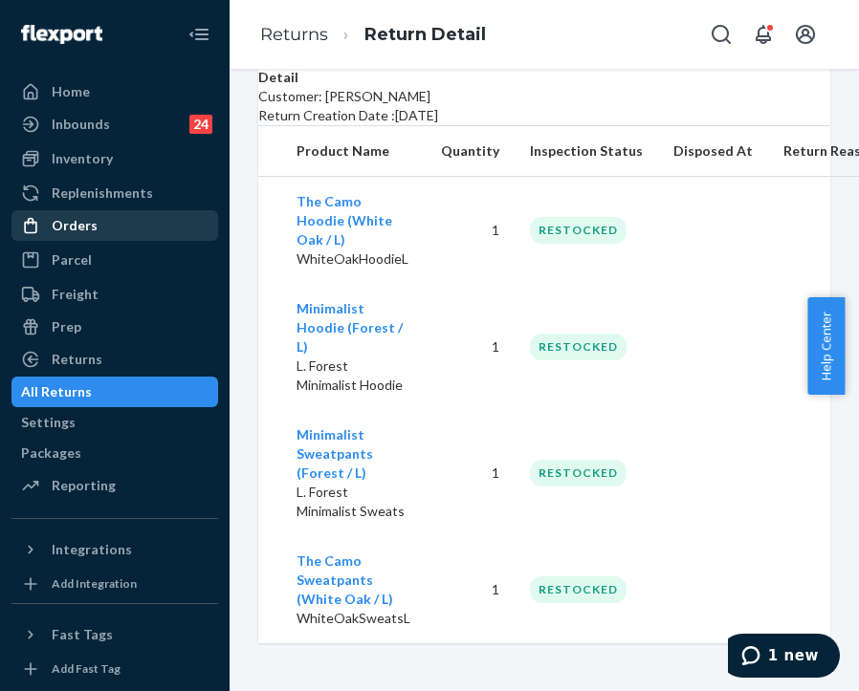
click at [139, 223] on div "Orders" at bounding box center [114, 225] width 203 height 27
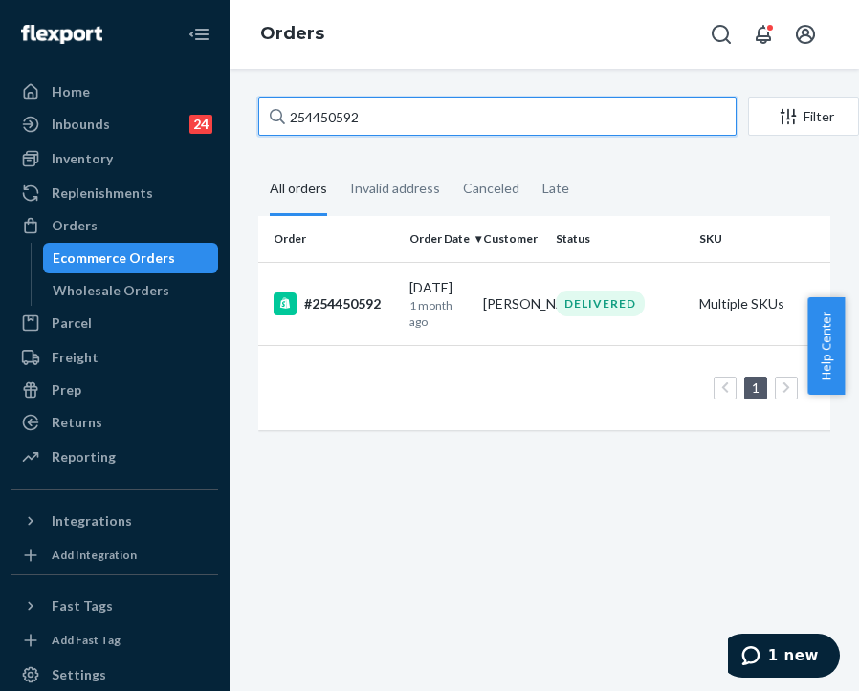
click at [350, 130] on input "254450592" at bounding box center [497, 117] width 478 height 38
paste input "5304586"
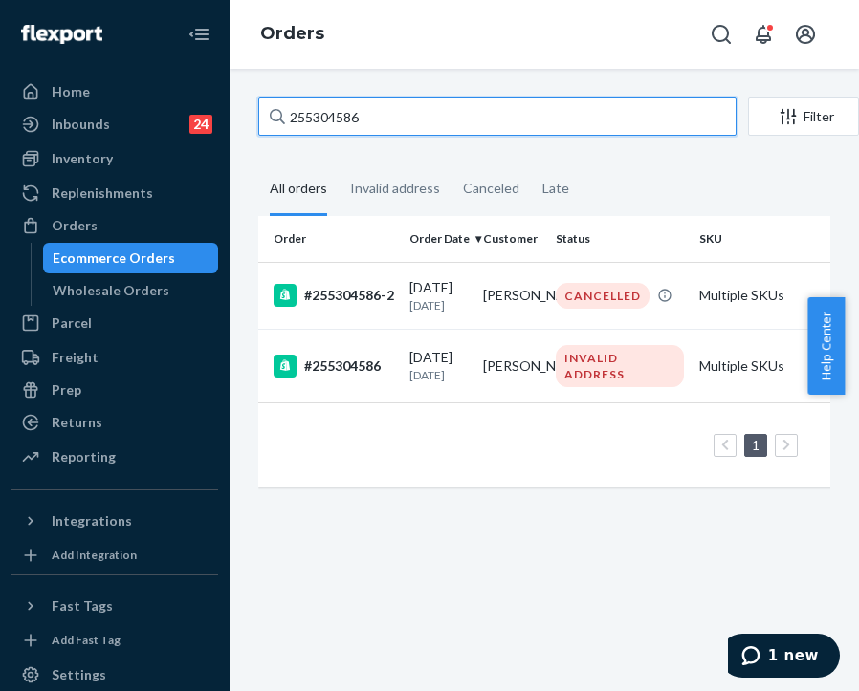
type input "255304586"
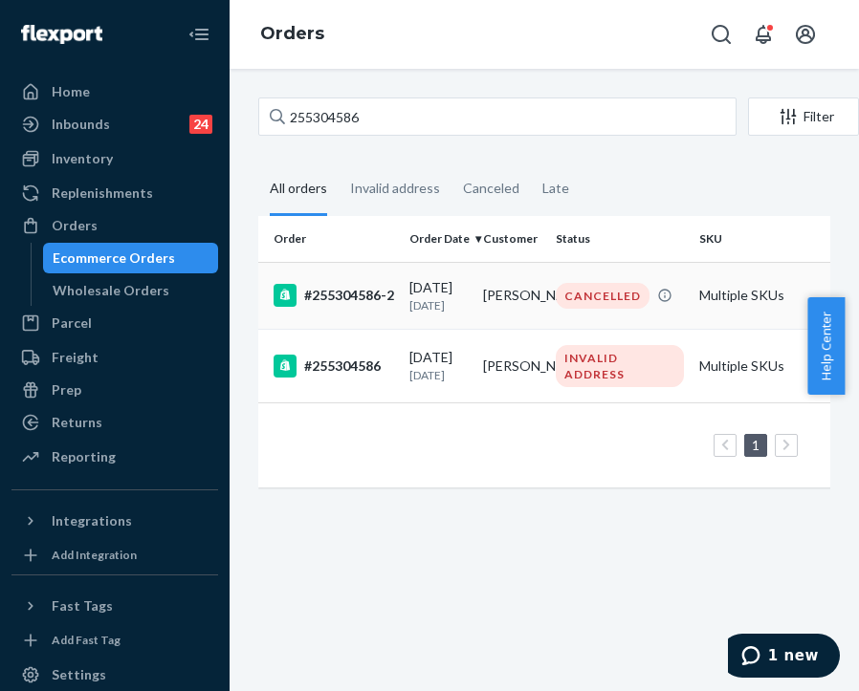
click at [468, 295] on div "[DATE] [DATE]" at bounding box center [438, 295] width 58 height 35
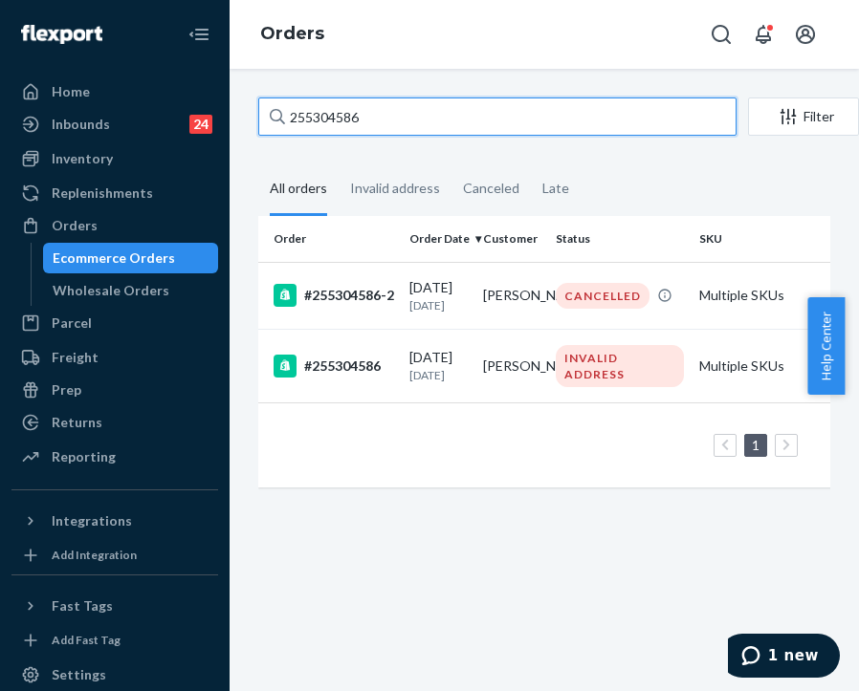
click at [325, 125] on input "255304586" at bounding box center [497, 117] width 478 height 38
